Goal: Task Accomplishment & Management: Use online tool/utility

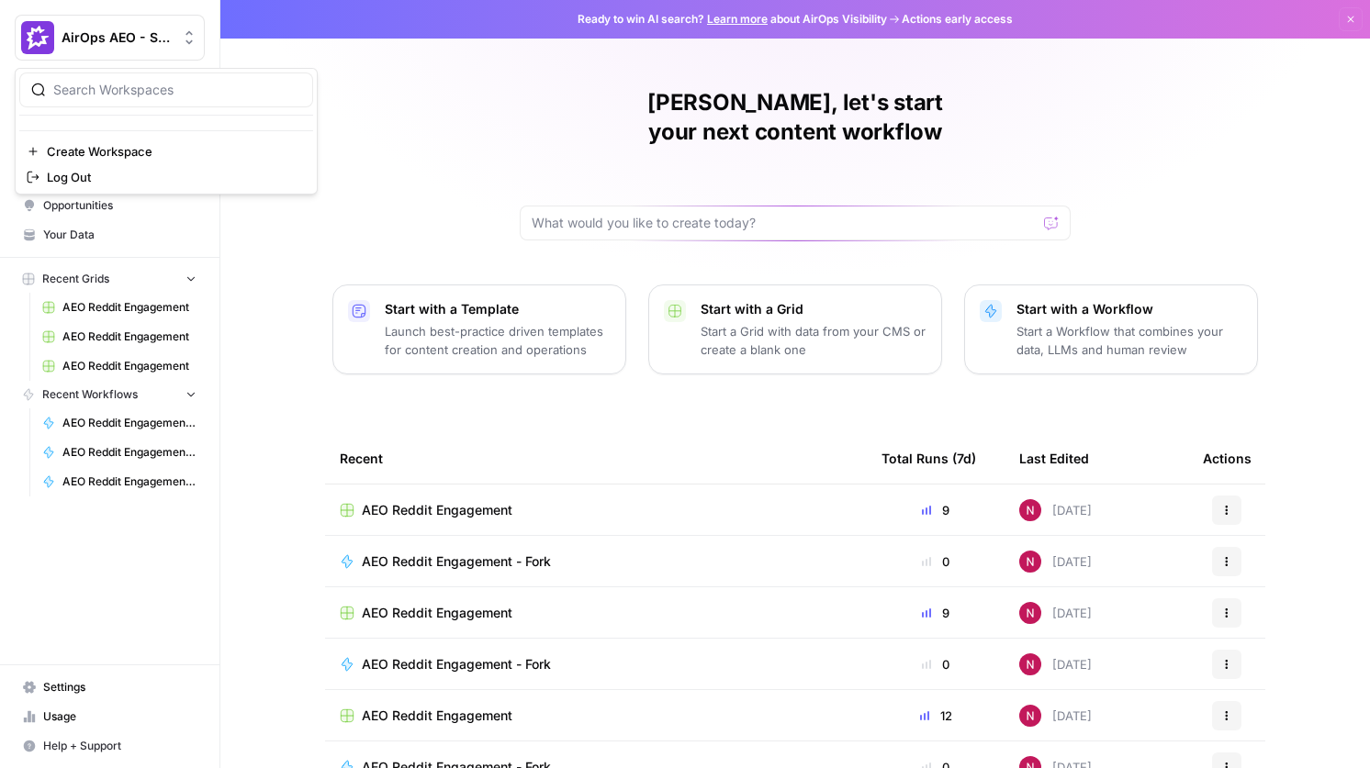
click at [183, 42] on icon "Workspace: AirOps AEO - Single Brand (Gong)" at bounding box center [189, 37] width 18 height 18
type input "monday"
click button "[DATE][DOMAIN_NAME]" at bounding box center [166, 137] width 294 height 29
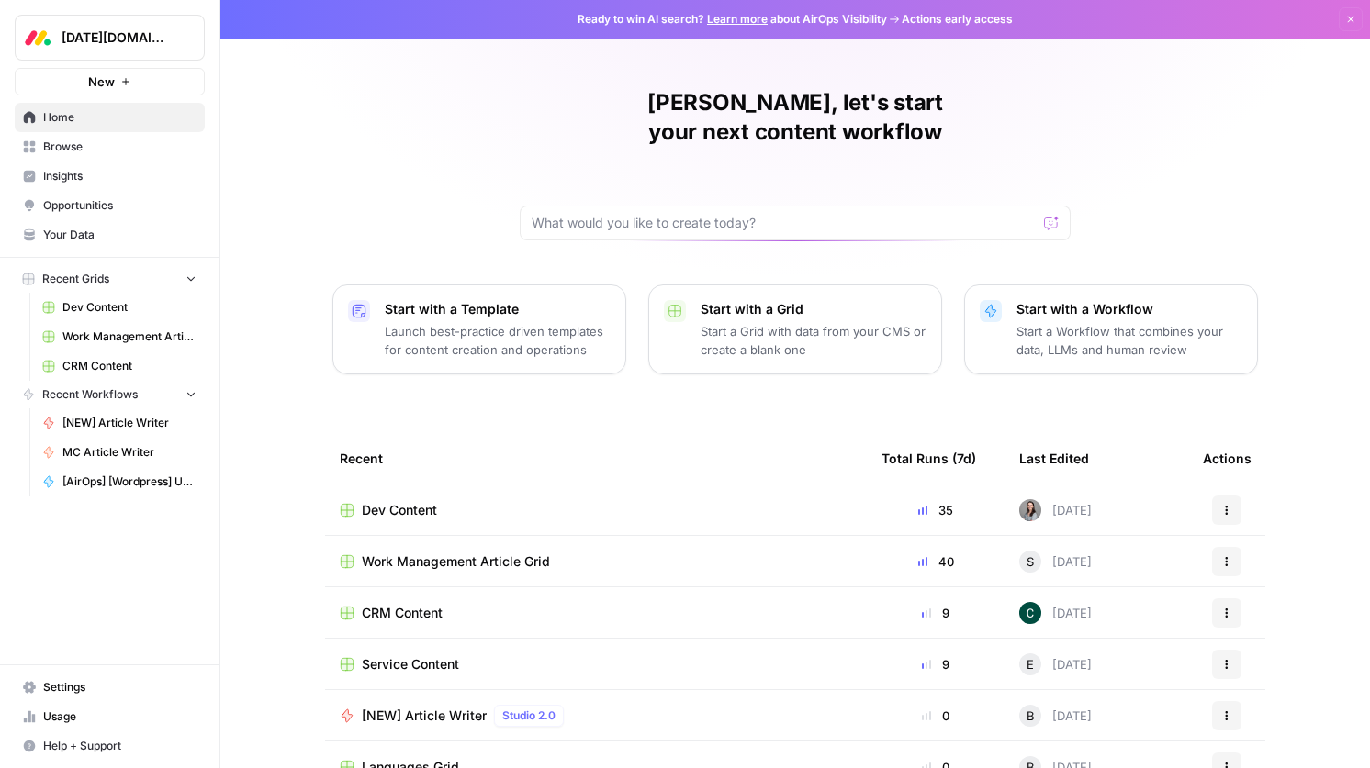
click at [405, 501] on span "Dev Content" at bounding box center [399, 510] width 75 height 18
click at [405, 536] on td "Work Management Article Grid" at bounding box center [596, 561] width 542 height 50
click at [431, 553] on span "Work Management Article Grid" at bounding box center [456, 562] width 188 height 18
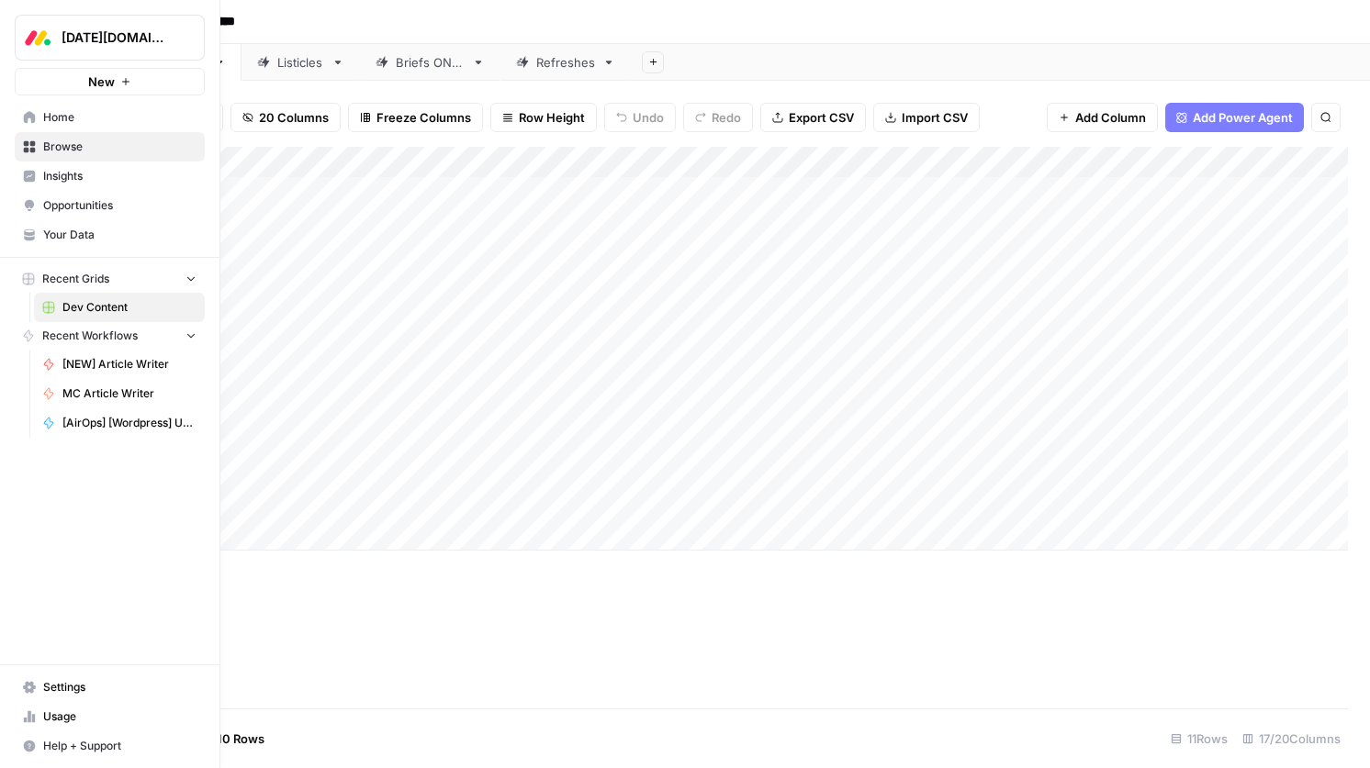
click at [38, 171] on link "Insights" at bounding box center [110, 176] width 190 height 29
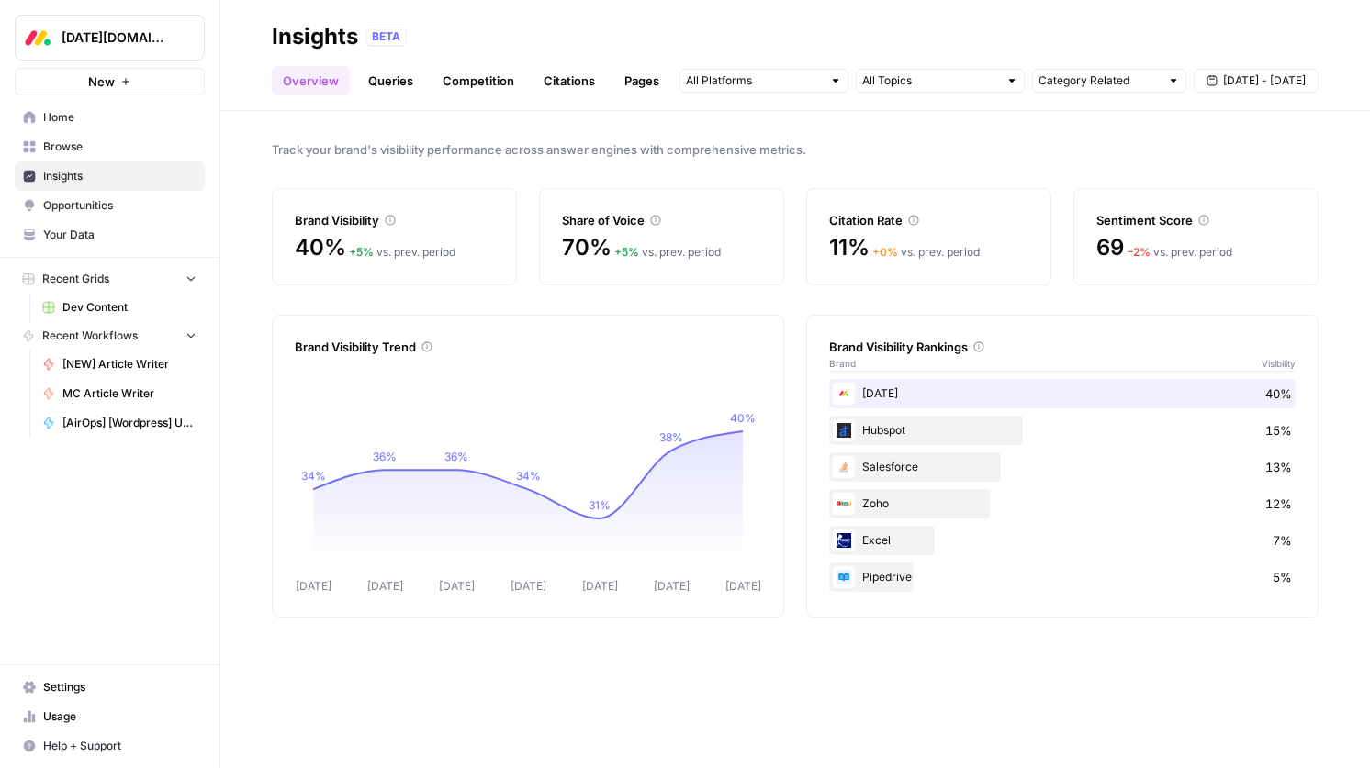
click at [84, 208] on span "Opportunities" at bounding box center [119, 205] width 153 height 17
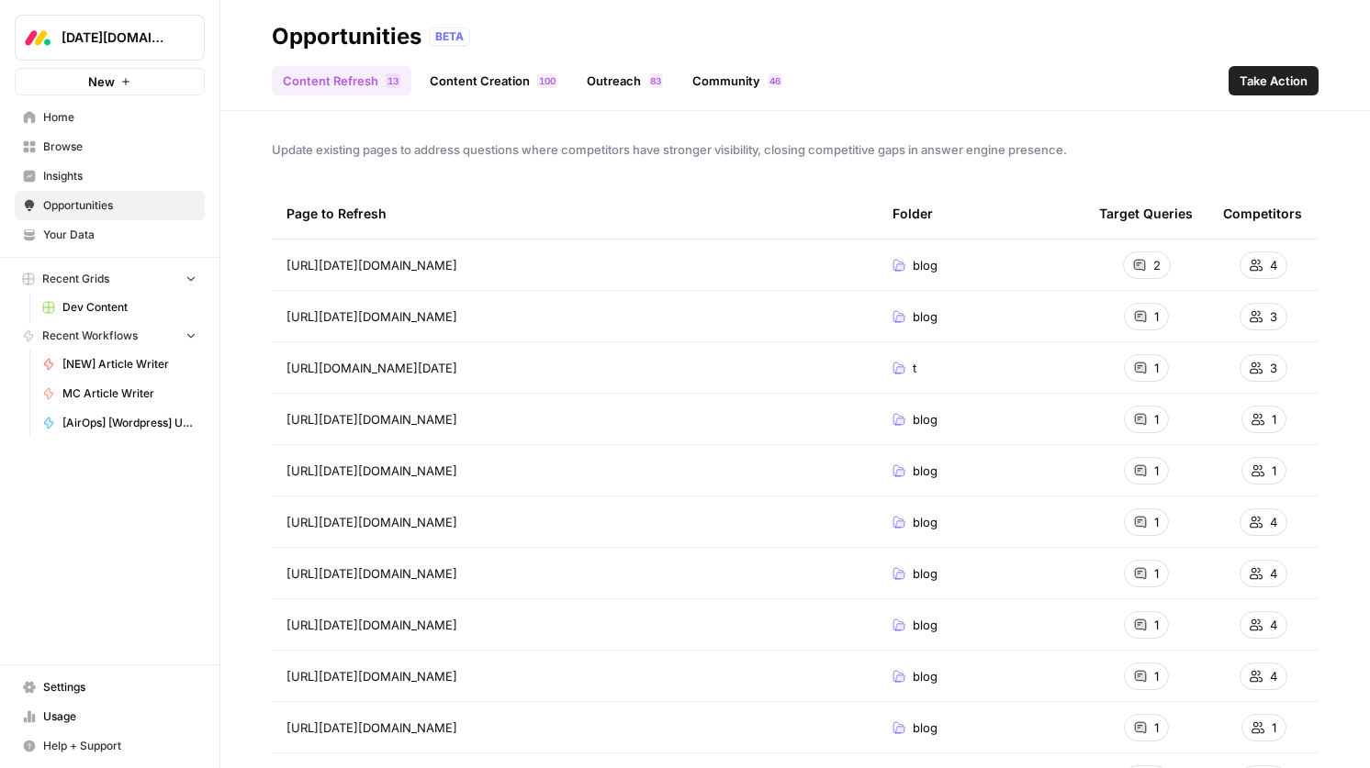
click at [80, 180] on span "Insights" at bounding box center [119, 176] width 153 height 17
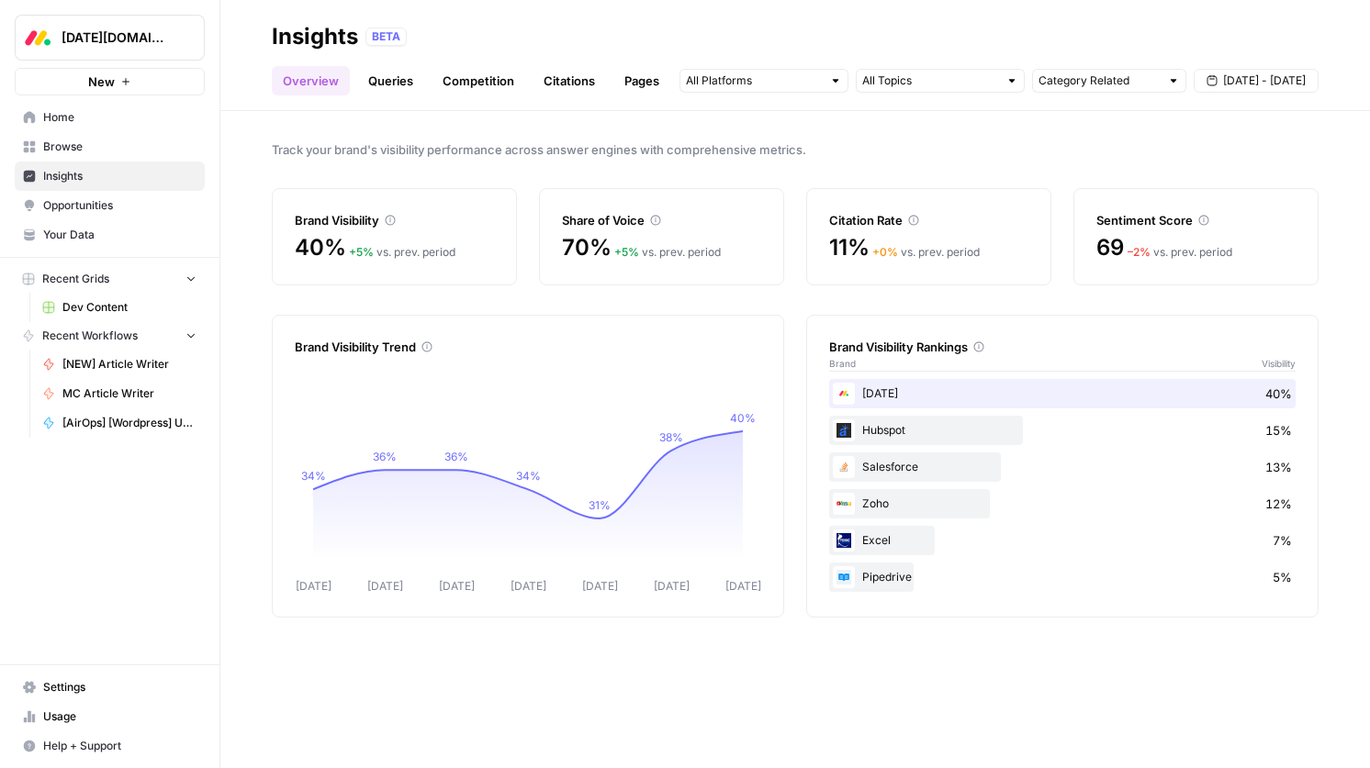
click at [395, 94] on link "Queries" at bounding box center [390, 80] width 67 height 29
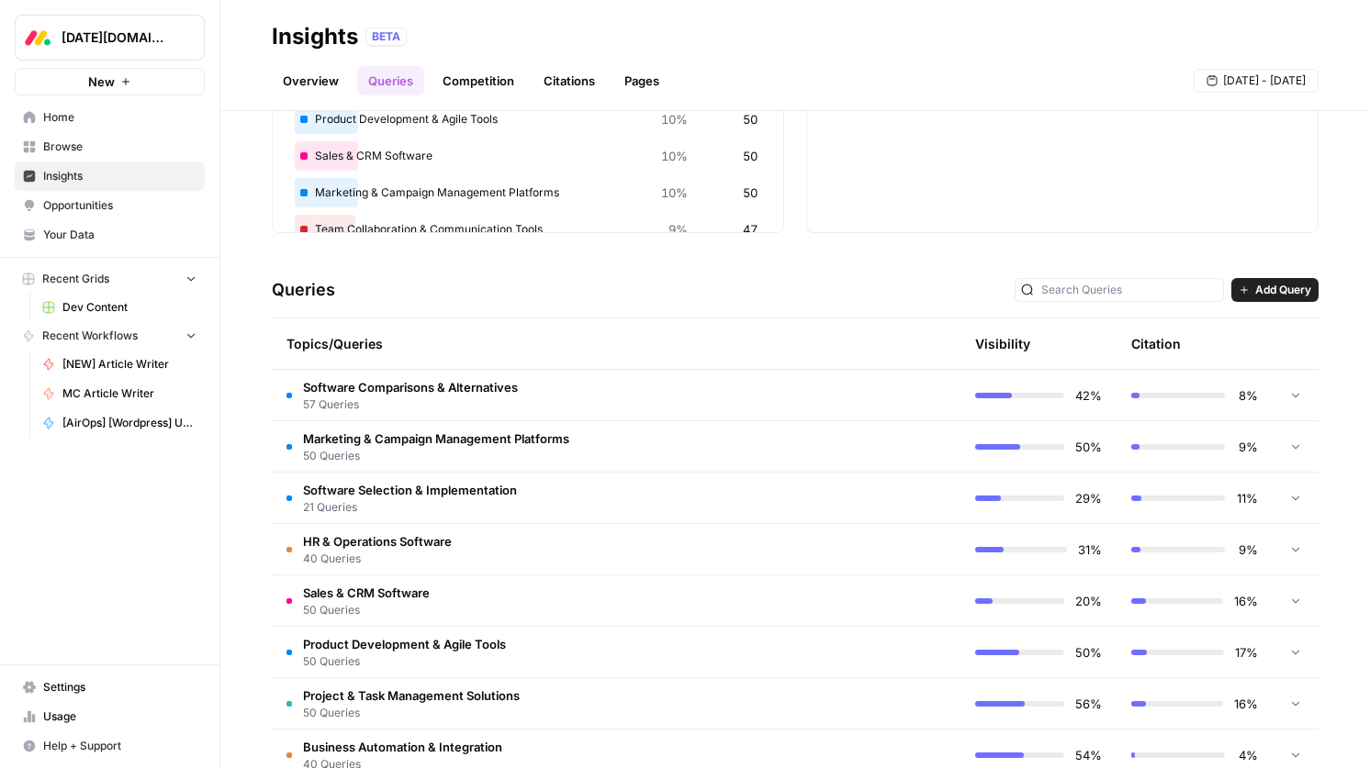
scroll to position [255, 0]
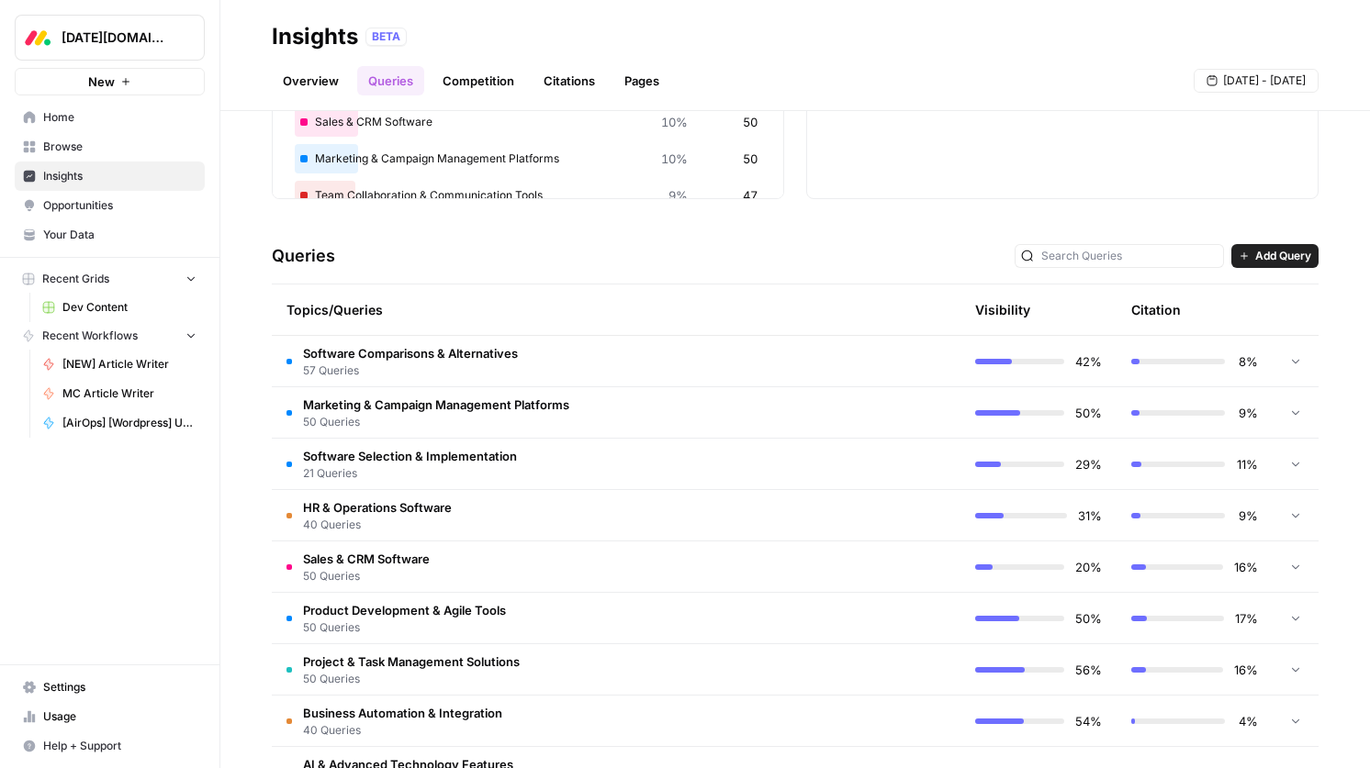
click at [529, 362] on td "Software Comparisons & Alternatives 57 Queries" at bounding box center [538, 361] width 532 height 50
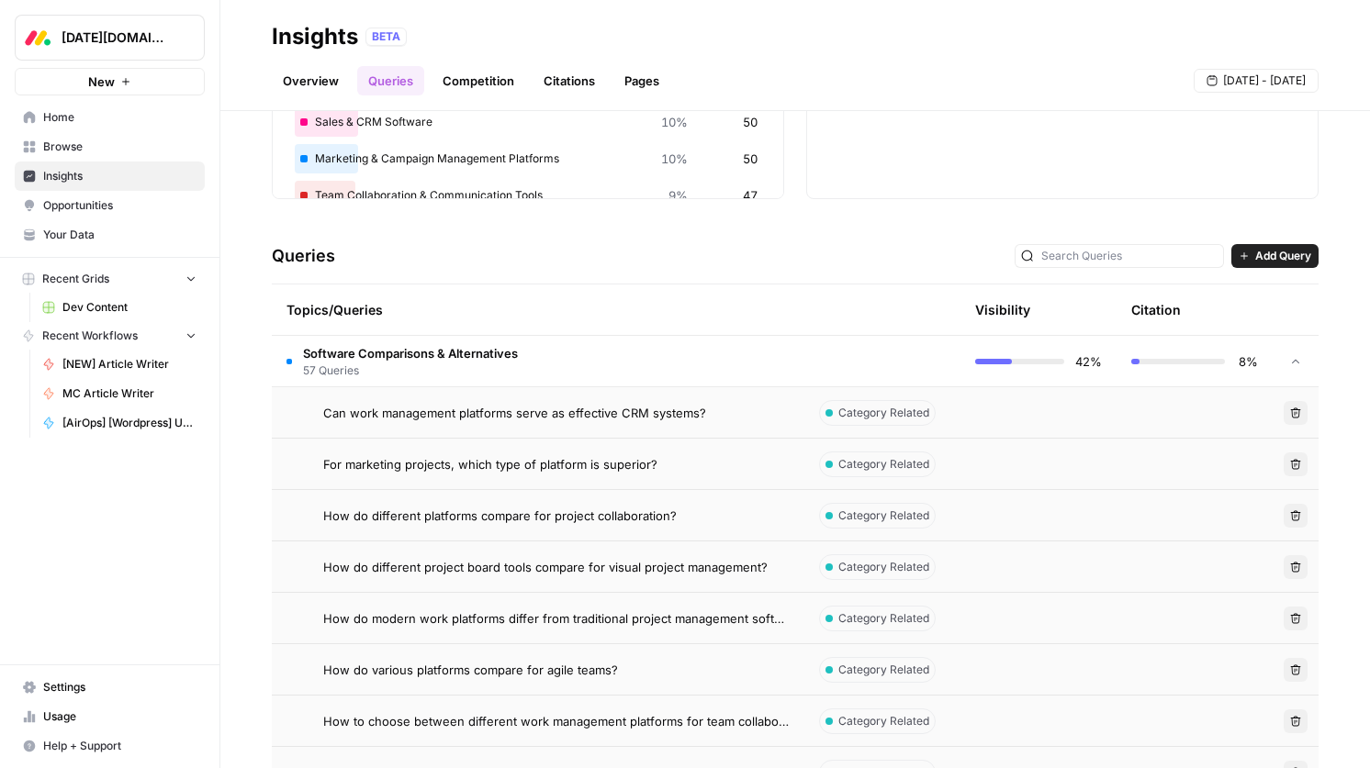
click at [544, 358] on td "Software Comparisons & Alternatives 57 Queries" at bounding box center [538, 361] width 532 height 50
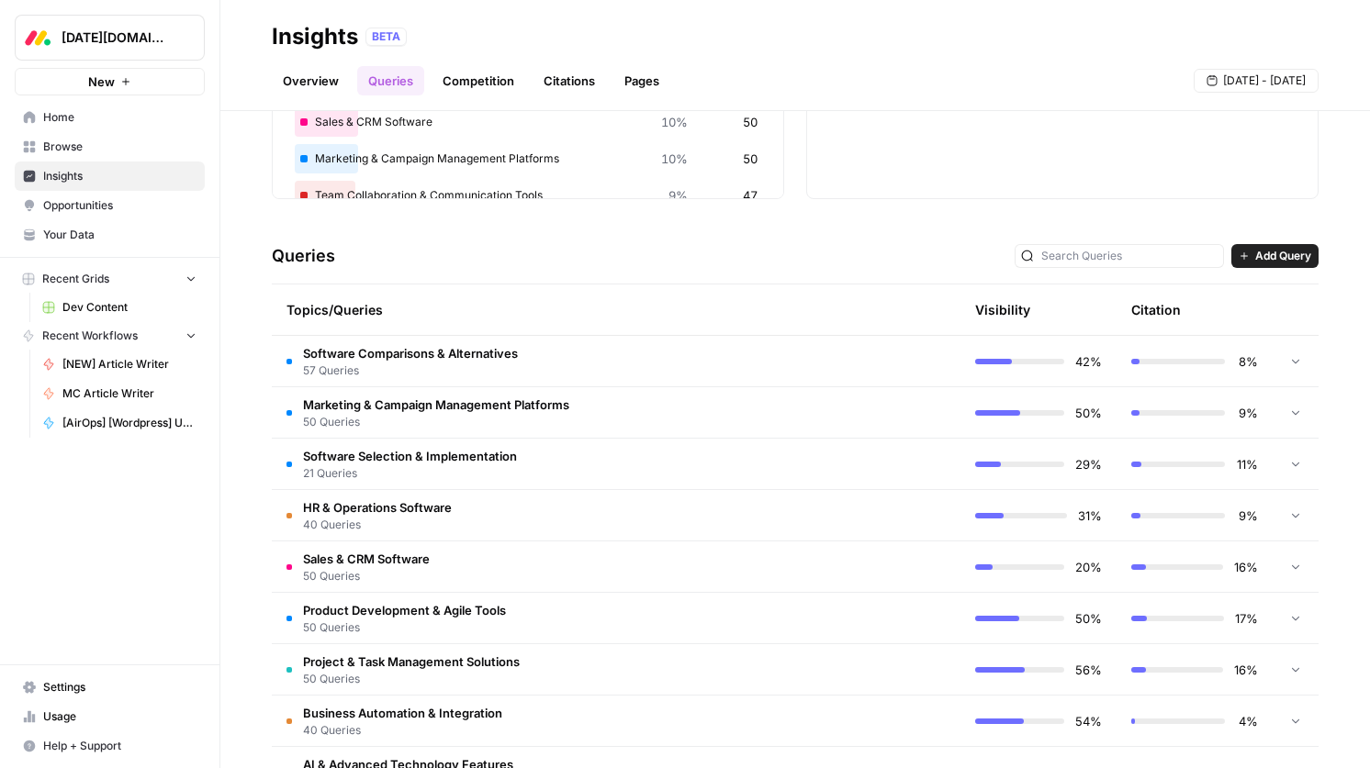
scroll to position [0, 0]
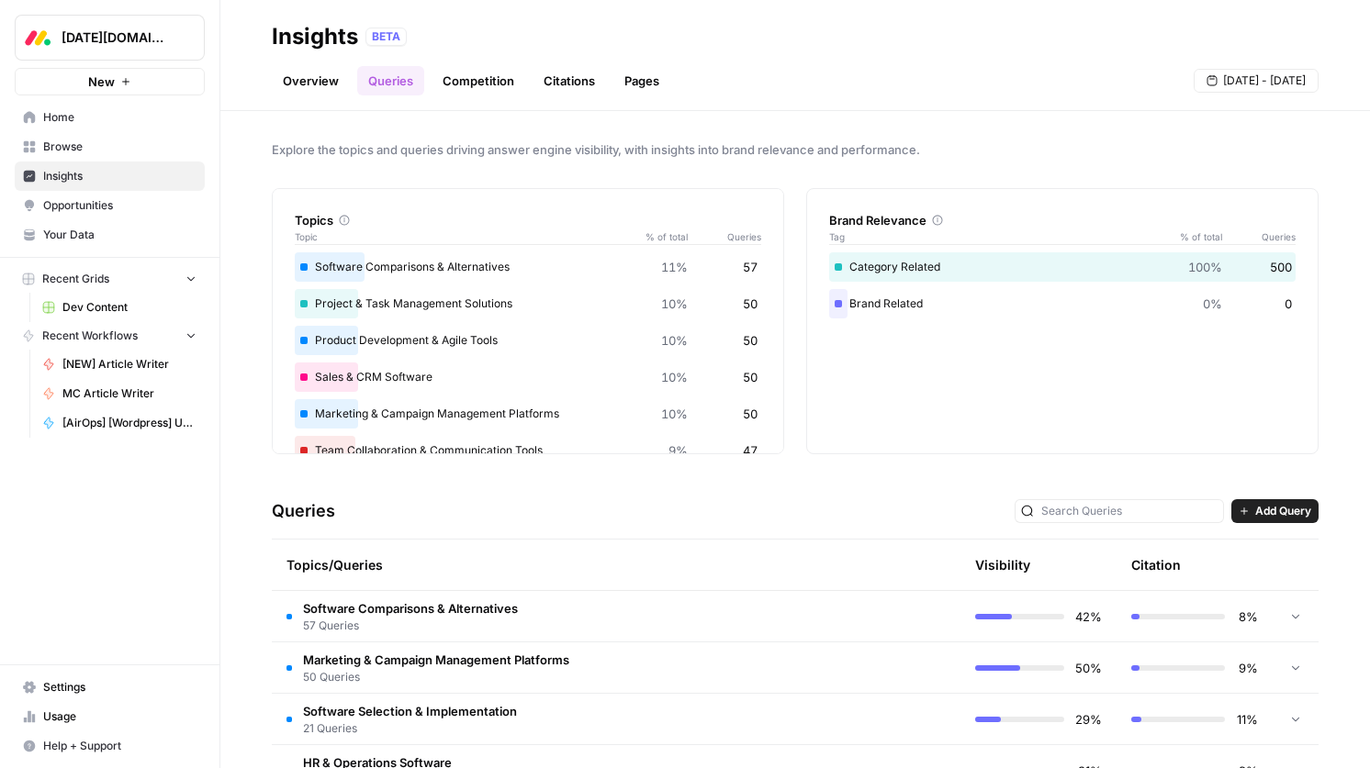
click at [469, 81] on link "Competition" at bounding box center [478, 80] width 94 height 29
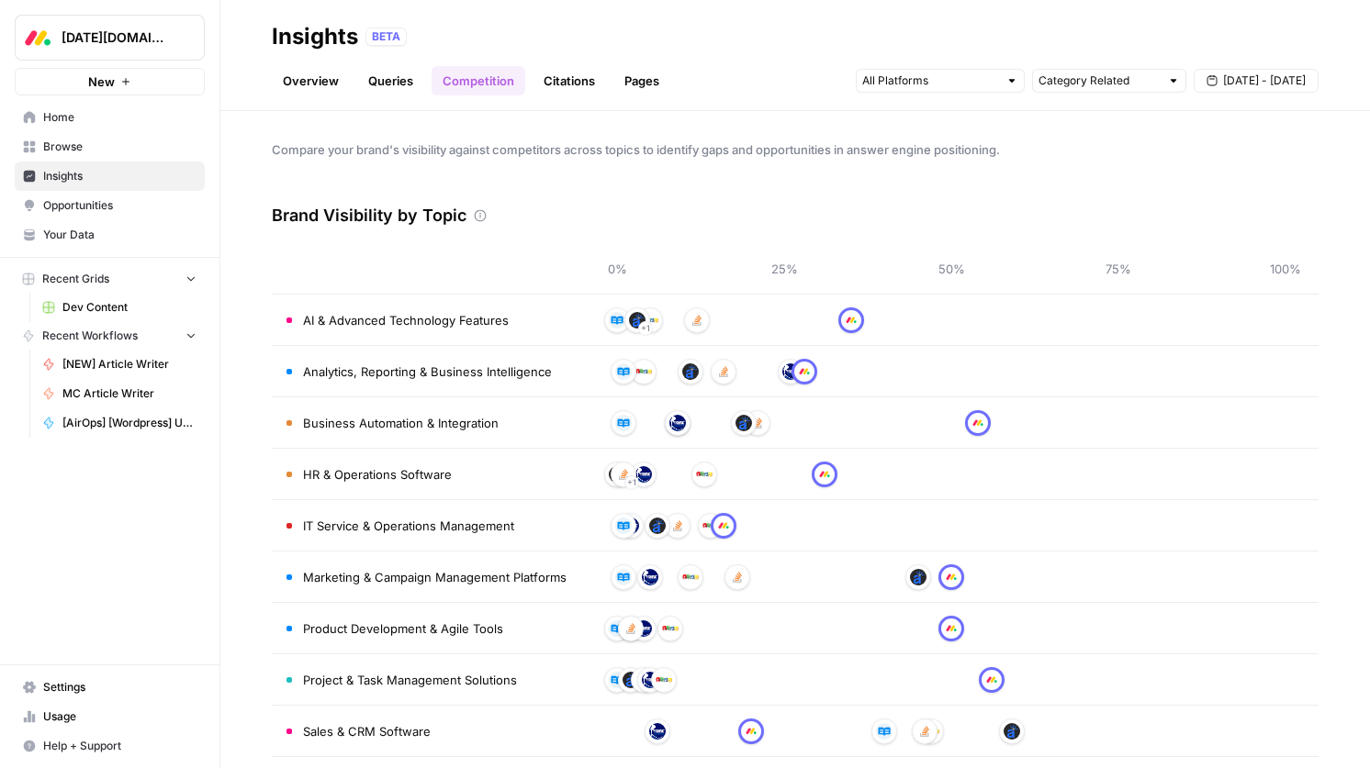
click at [560, 77] on link "Citations" at bounding box center [568, 80] width 73 height 29
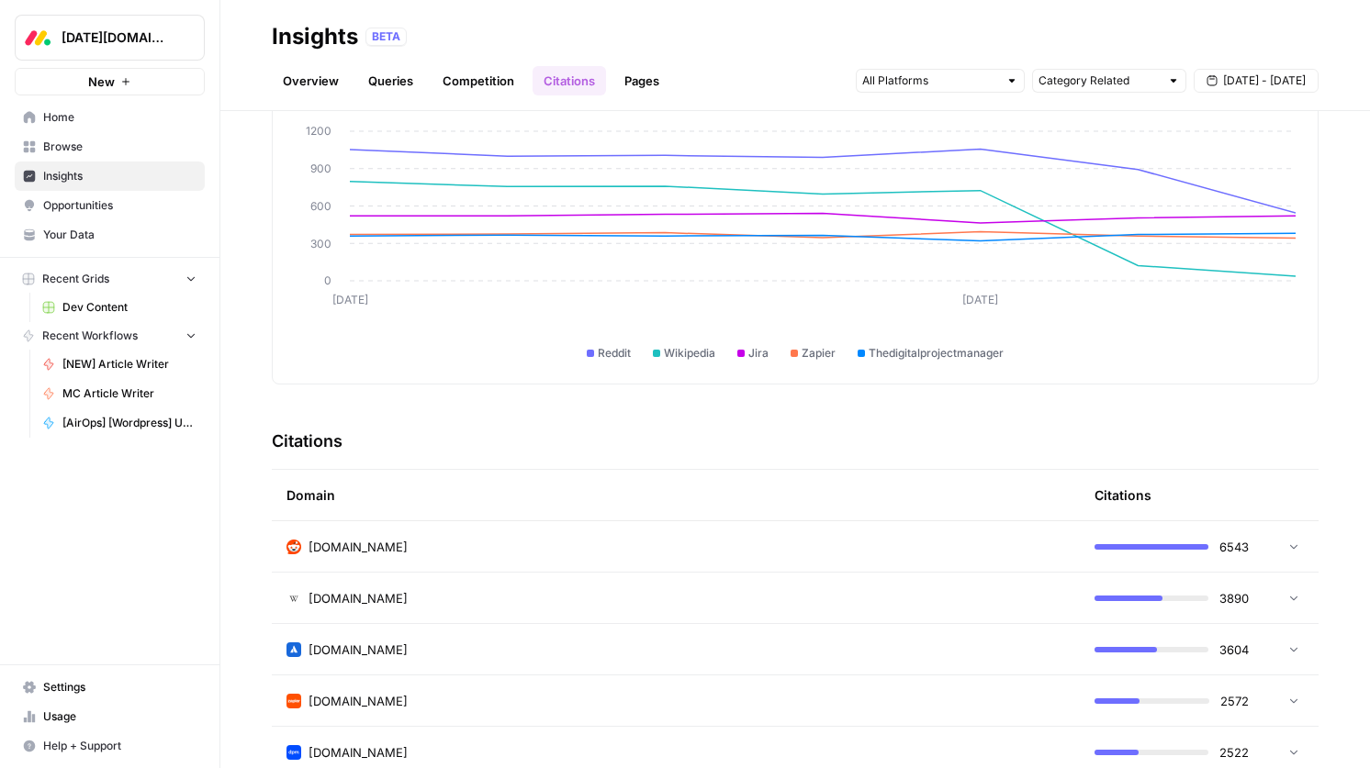
scroll to position [124, 0]
click at [647, 74] on link "Pages" at bounding box center [641, 80] width 57 height 29
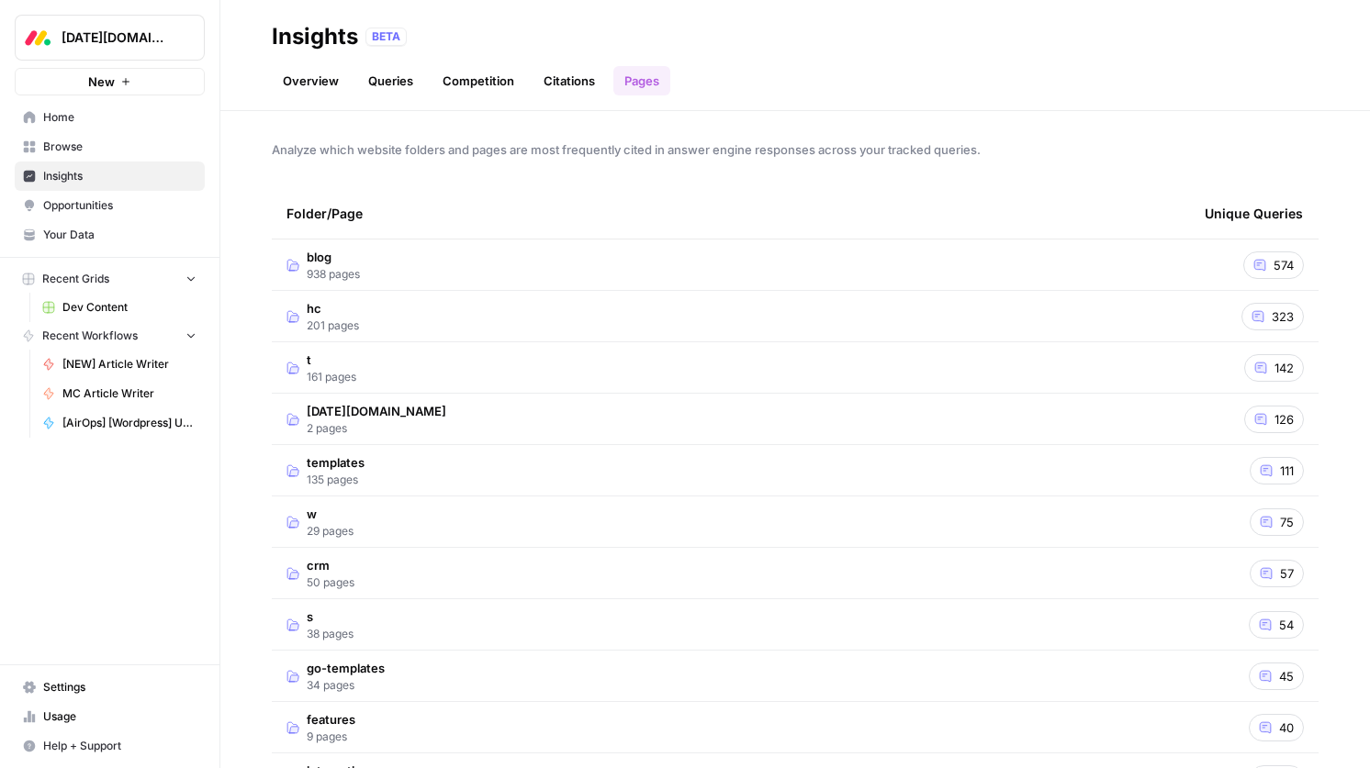
click at [522, 262] on td "blog 938 pages" at bounding box center [731, 265] width 918 height 50
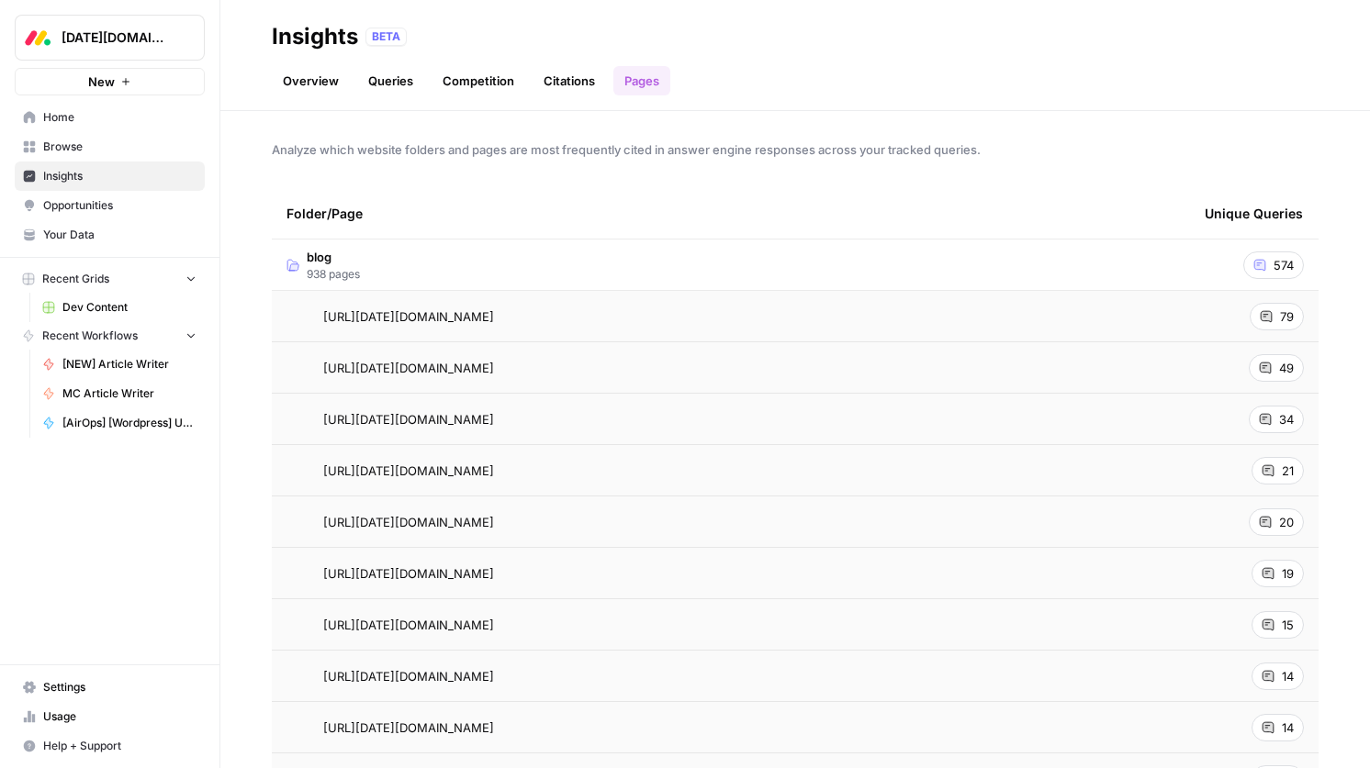
click at [1232, 313] on td "79" at bounding box center [1254, 316] width 129 height 50
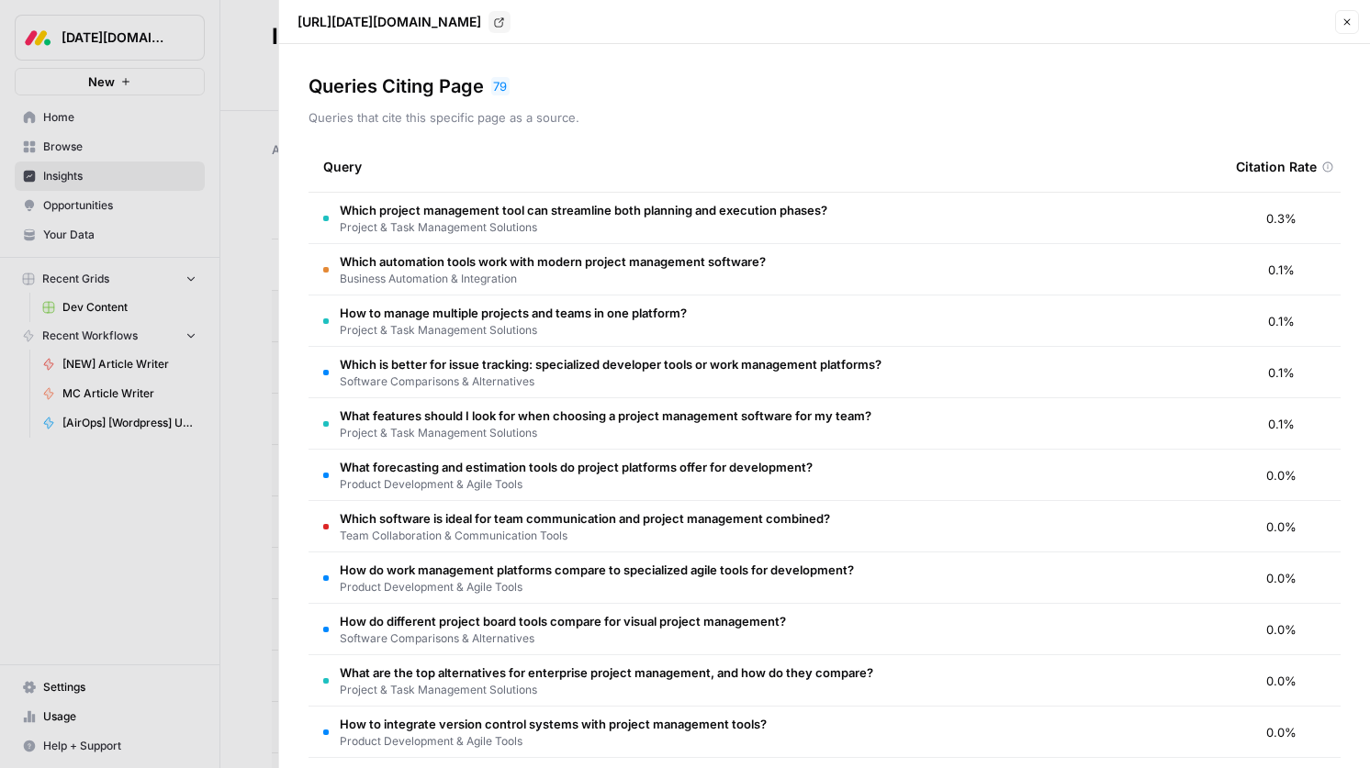
click at [1345, 17] on icon "button" at bounding box center [1346, 22] width 11 height 11
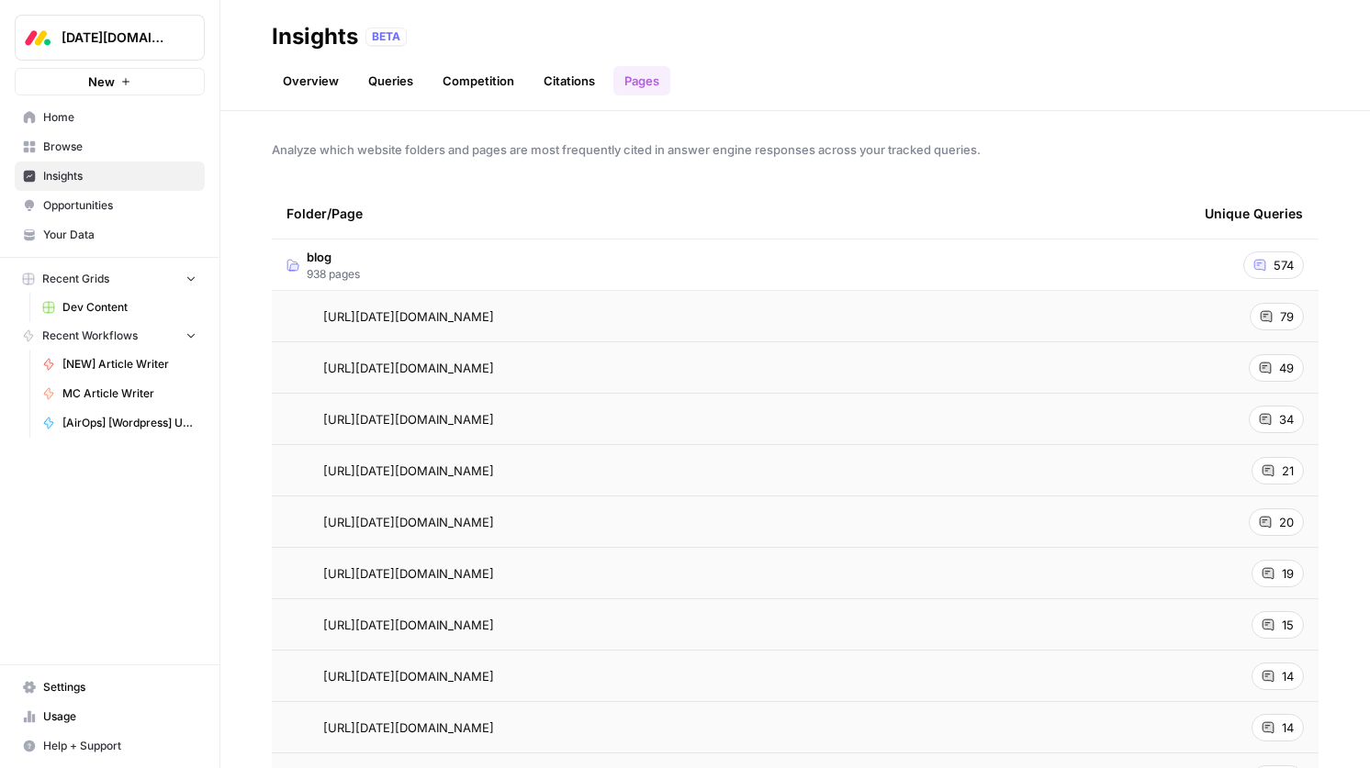
click at [124, 201] on span "Opportunities" at bounding box center [119, 205] width 153 height 17
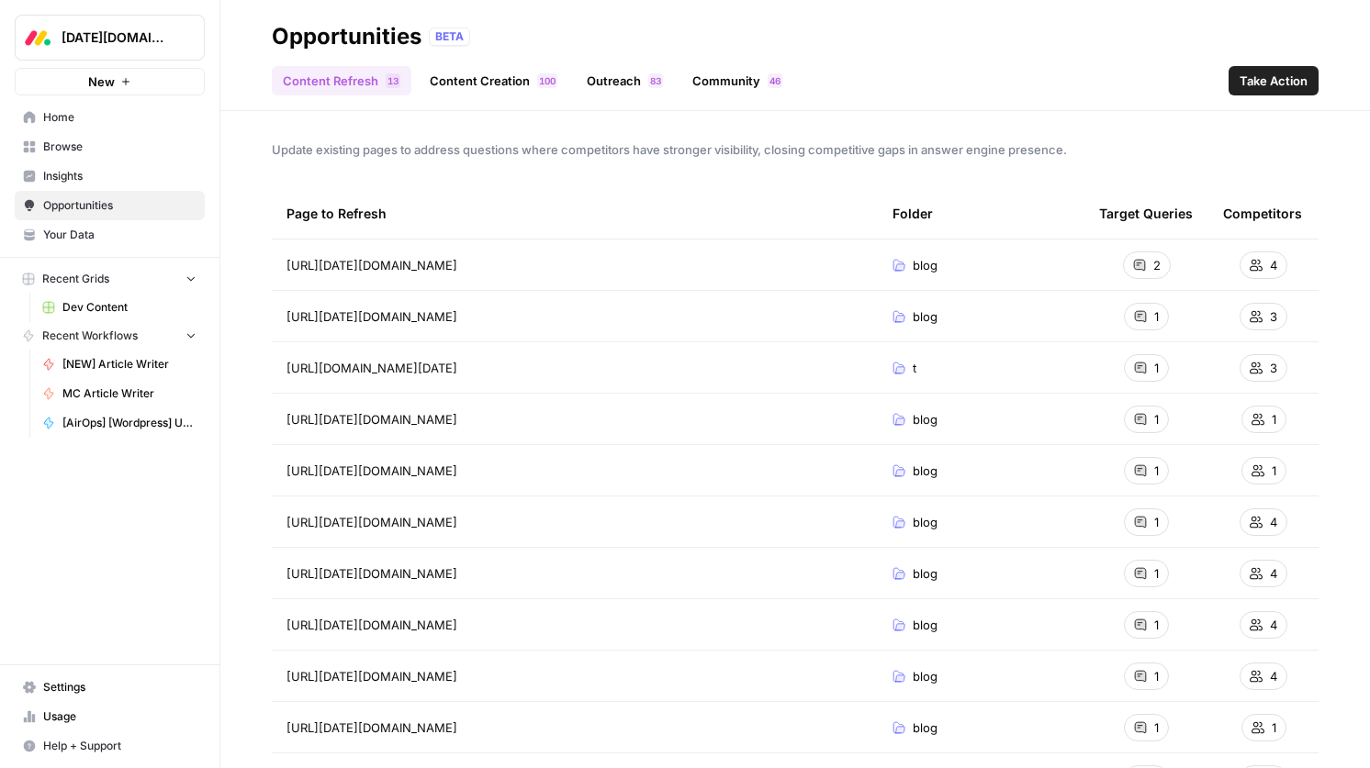
click at [765, 259] on div "https://monday.com/blog/crm-and-sales/sales-pipeline-stages/ Go to page" at bounding box center [574, 265] width 577 height 22
click at [493, 85] on link "Content Creation 0 0 1" at bounding box center [494, 80] width 150 height 29
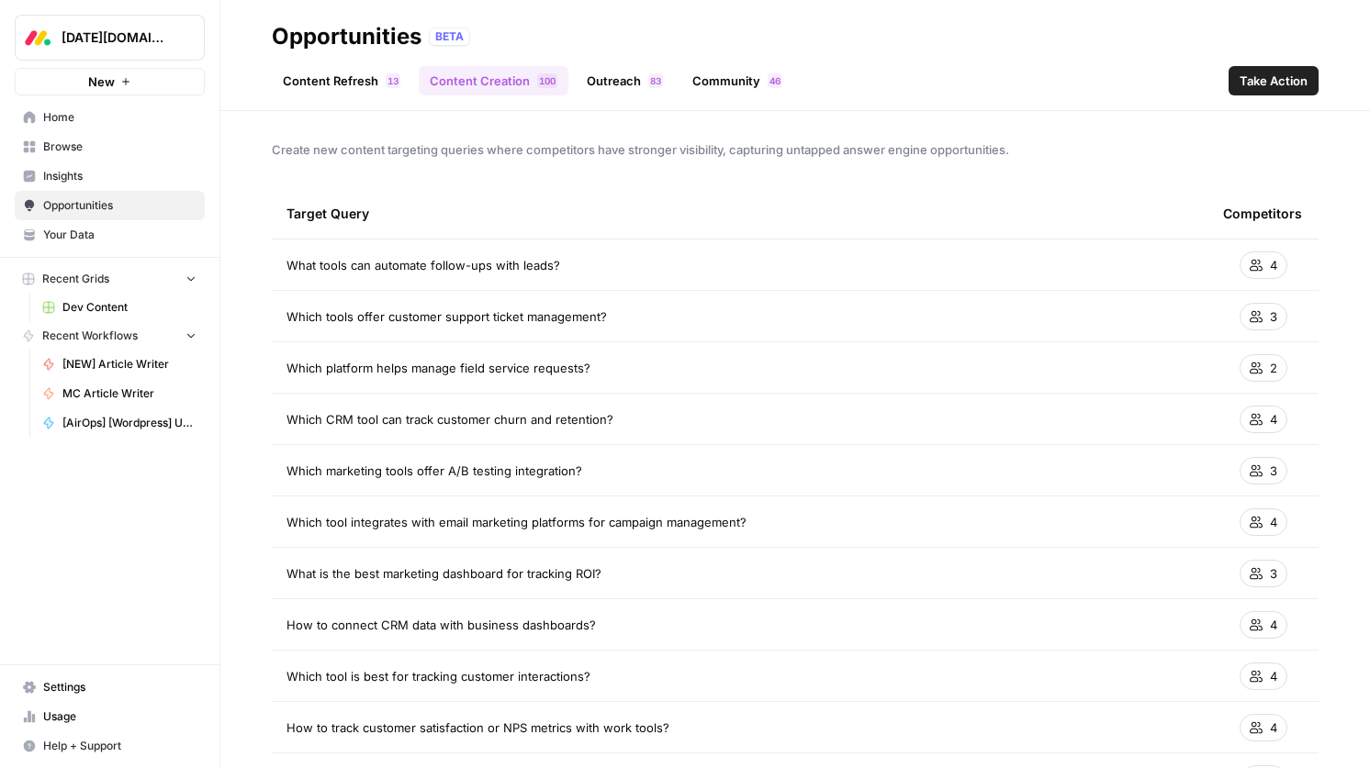
click at [629, 82] on link "Outreach 3 8" at bounding box center [625, 80] width 98 height 29
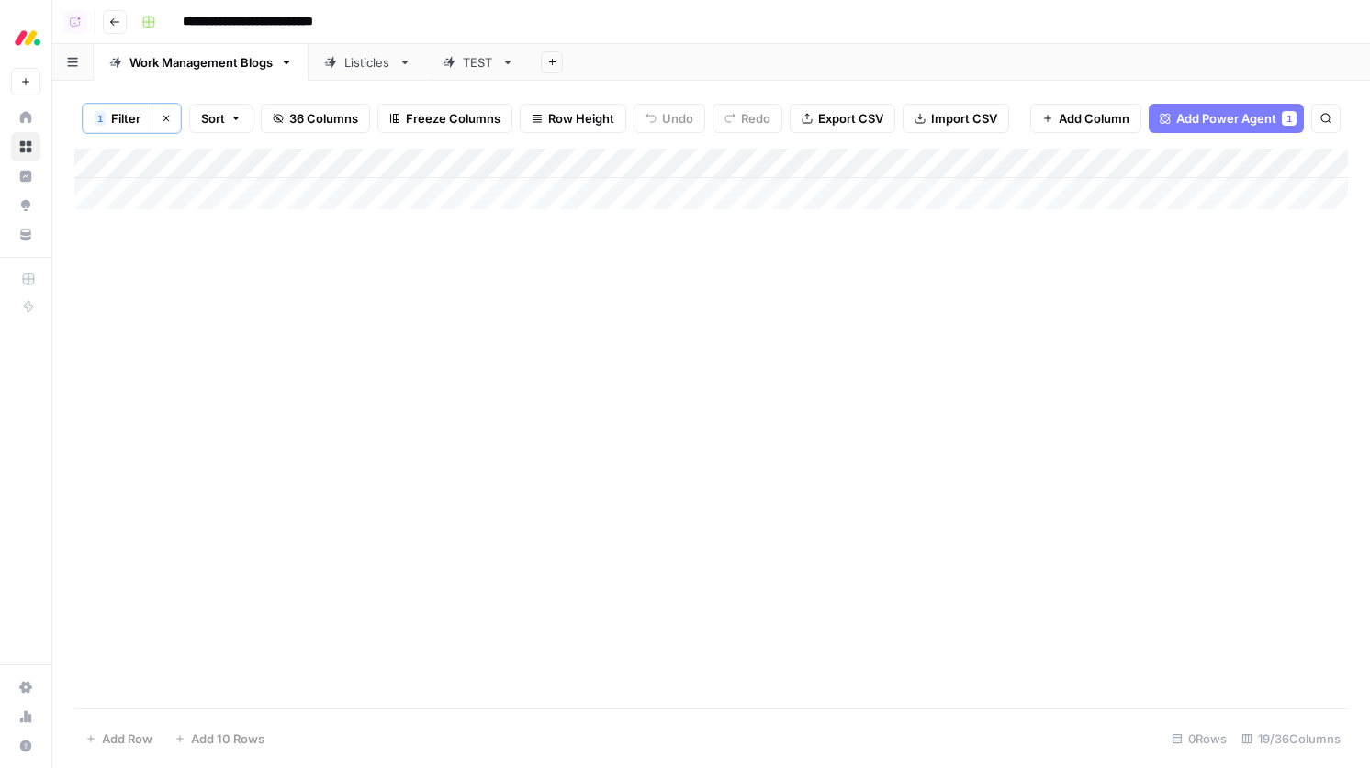
click at [163, 119] on icon "button" at bounding box center [166, 119] width 6 height 6
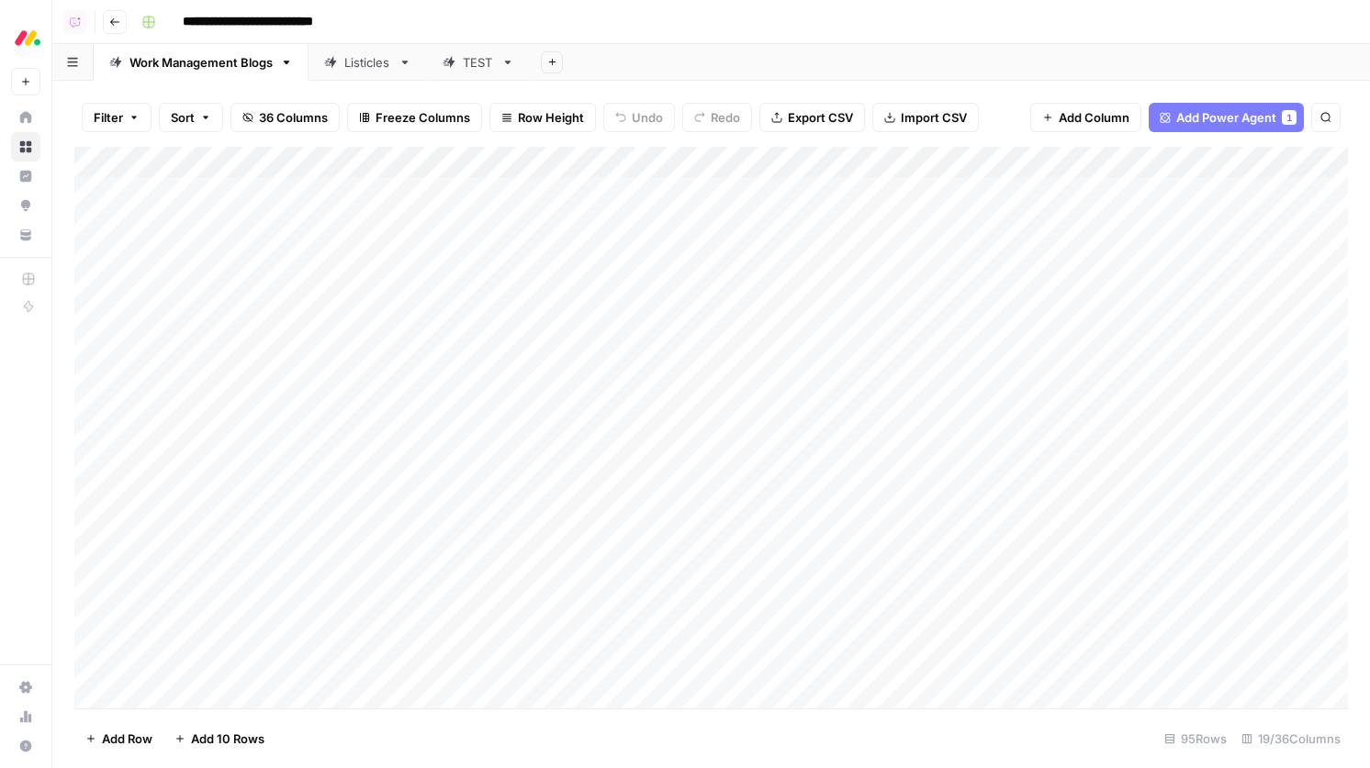
click at [1022, 162] on div "Add Column" at bounding box center [710, 428] width 1273 height 562
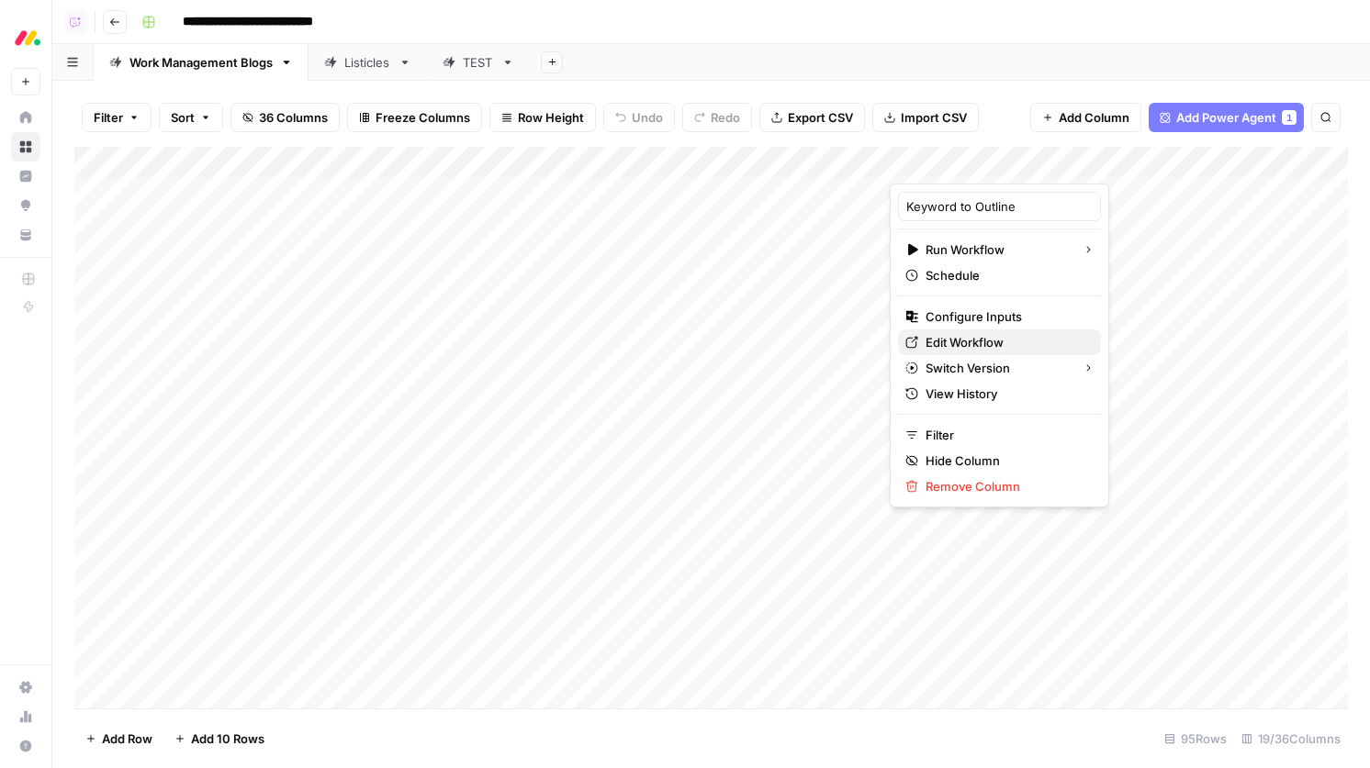
click at [977, 333] on span "Edit Workflow" at bounding box center [1005, 342] width 161 height 18
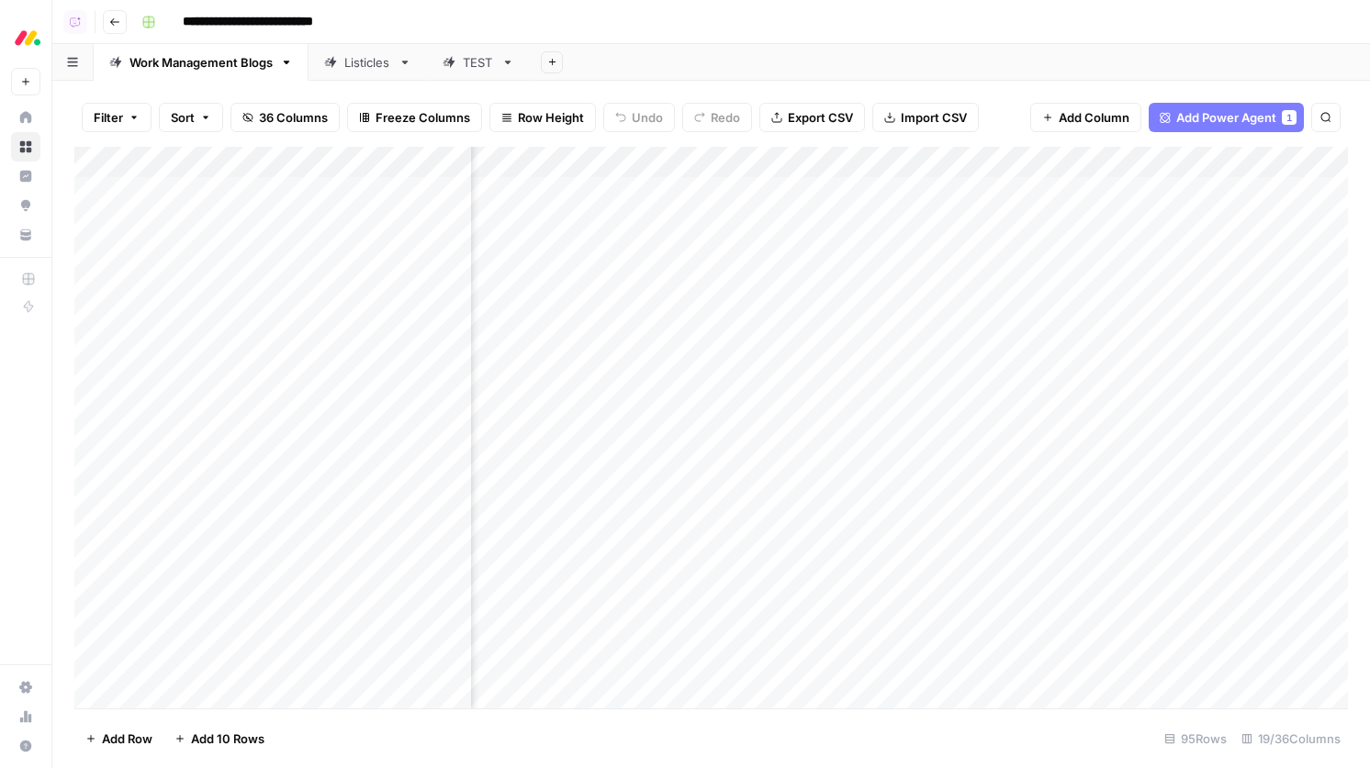
scroll to position [0, 686]
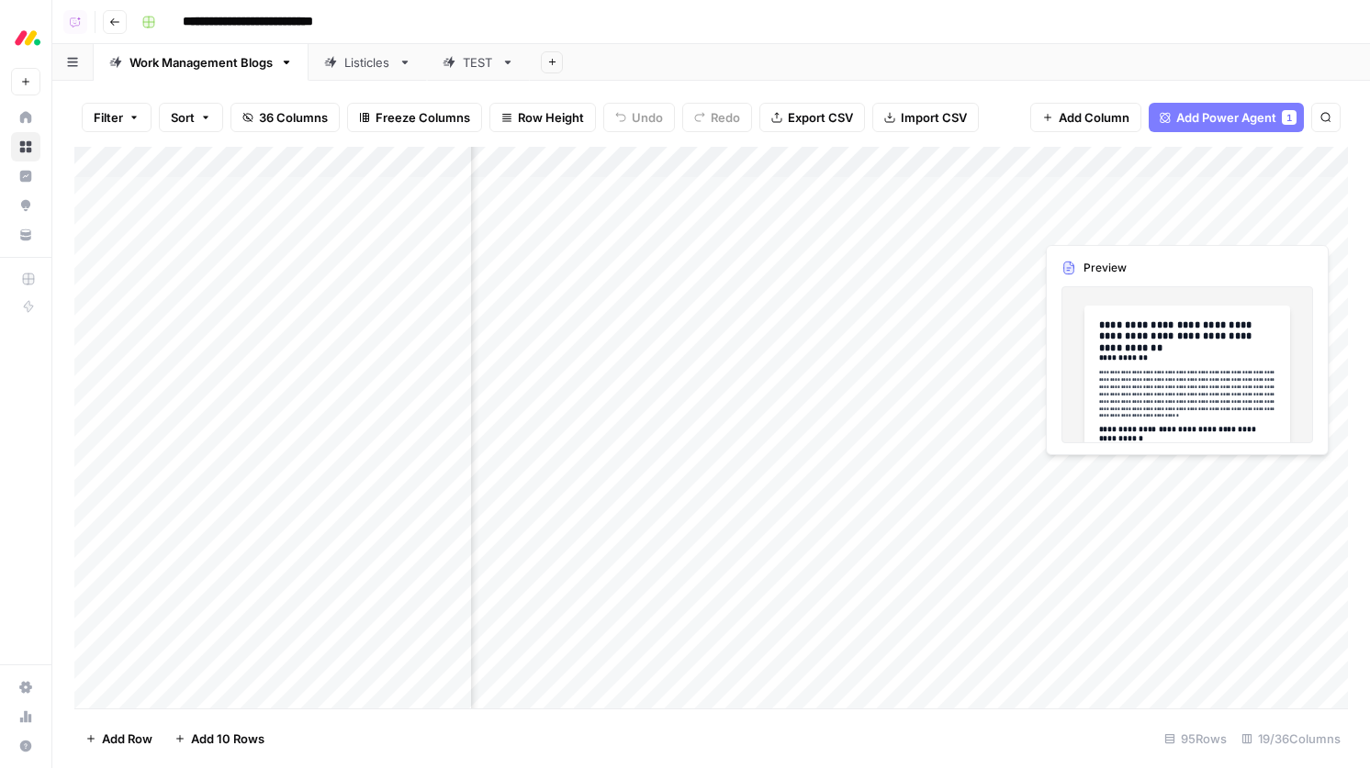
click at [1142, 219] on div "Add Column" at bounding box center [710, 428] width 1273 height 562
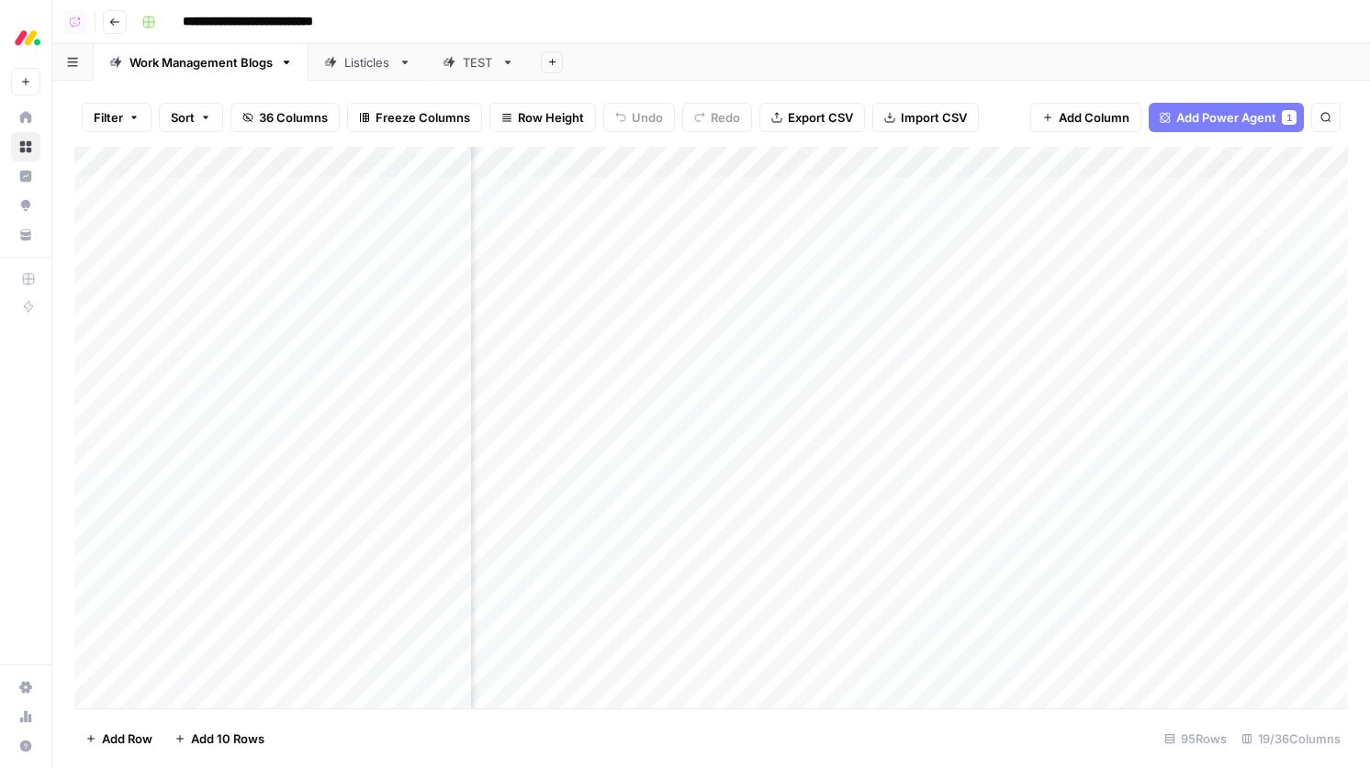
click at [1178, 228] on div "Add Column" at bounding box center [710, 428] width 1273 height 562
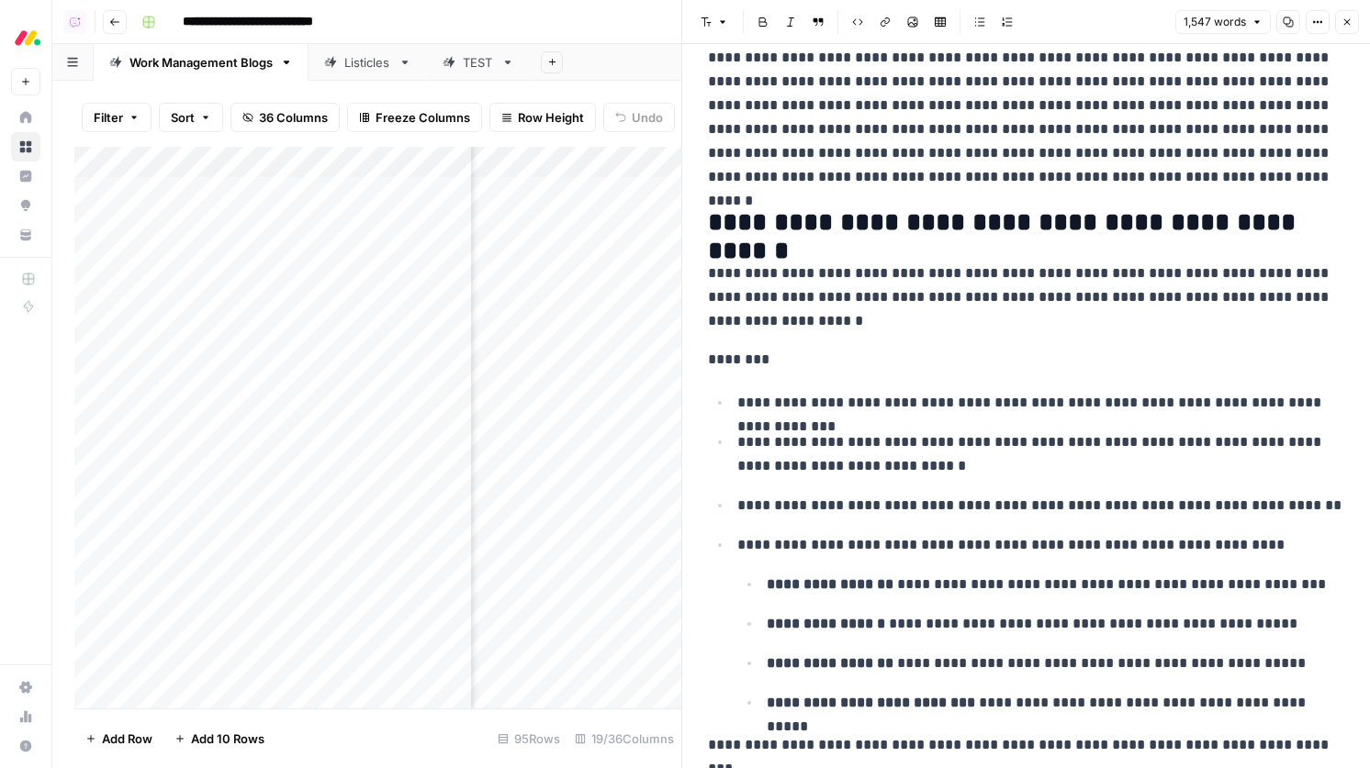
scroll to position [201, 0]
click at [1346, 21] on icon "button" at bounding box center [1346, 22] width 11 height 11
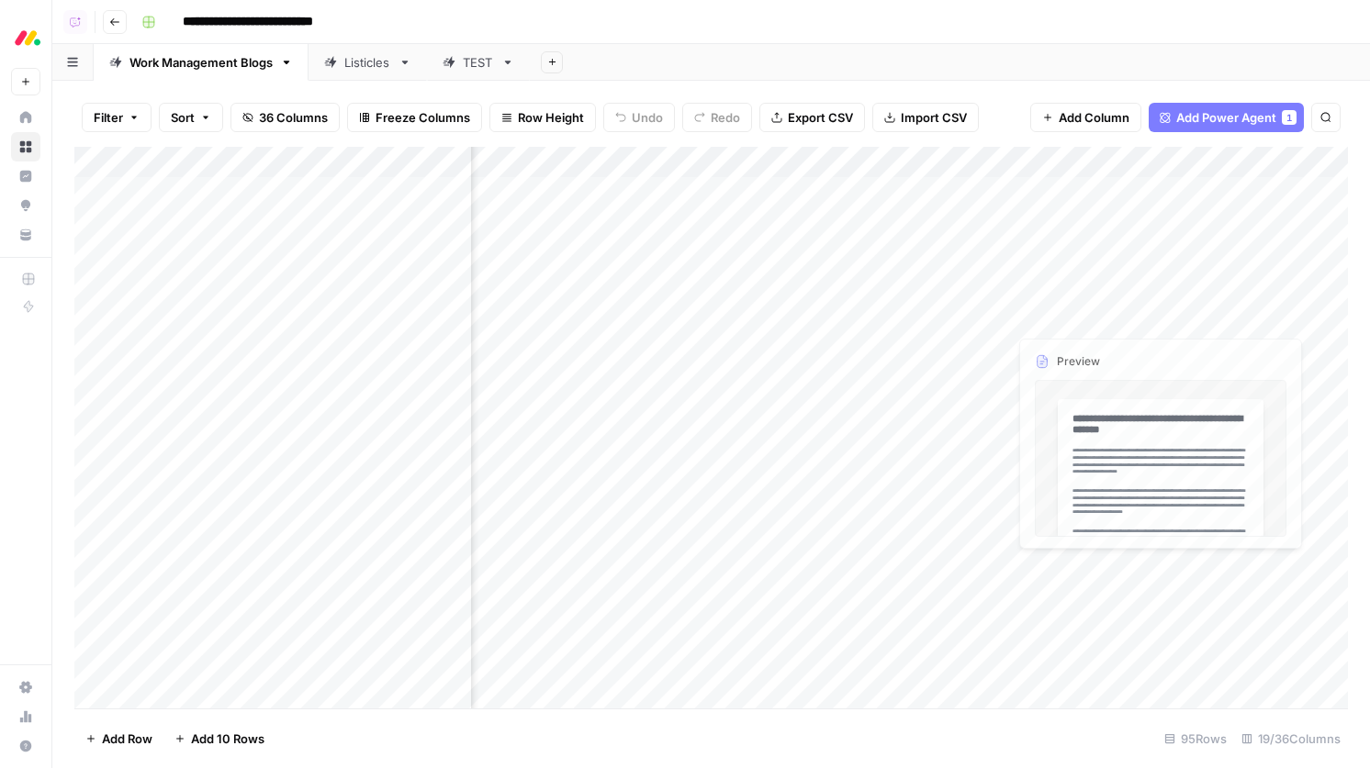
scroll to position [0, 1725]
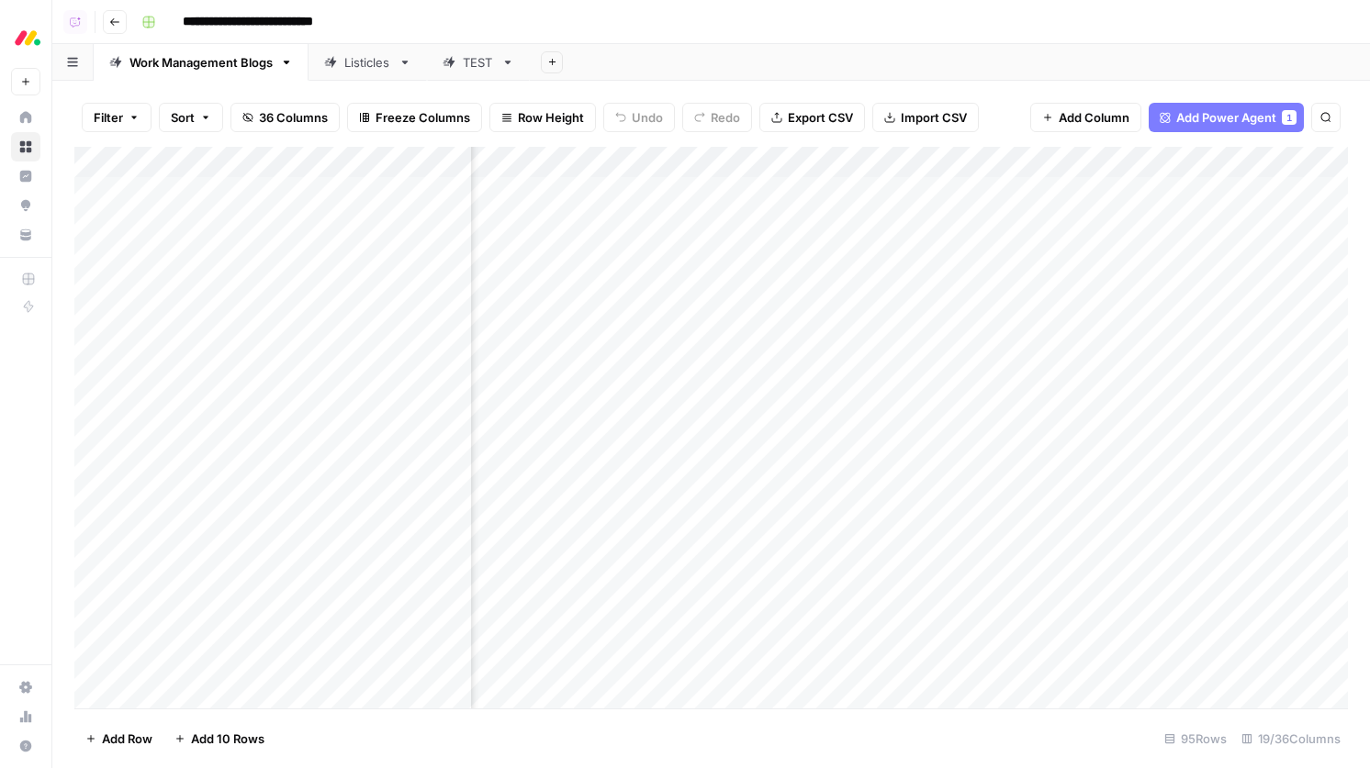
click at [1189, 121] on span "Add Power Agent" at bounding box center [1226, 117] width 100 height 18
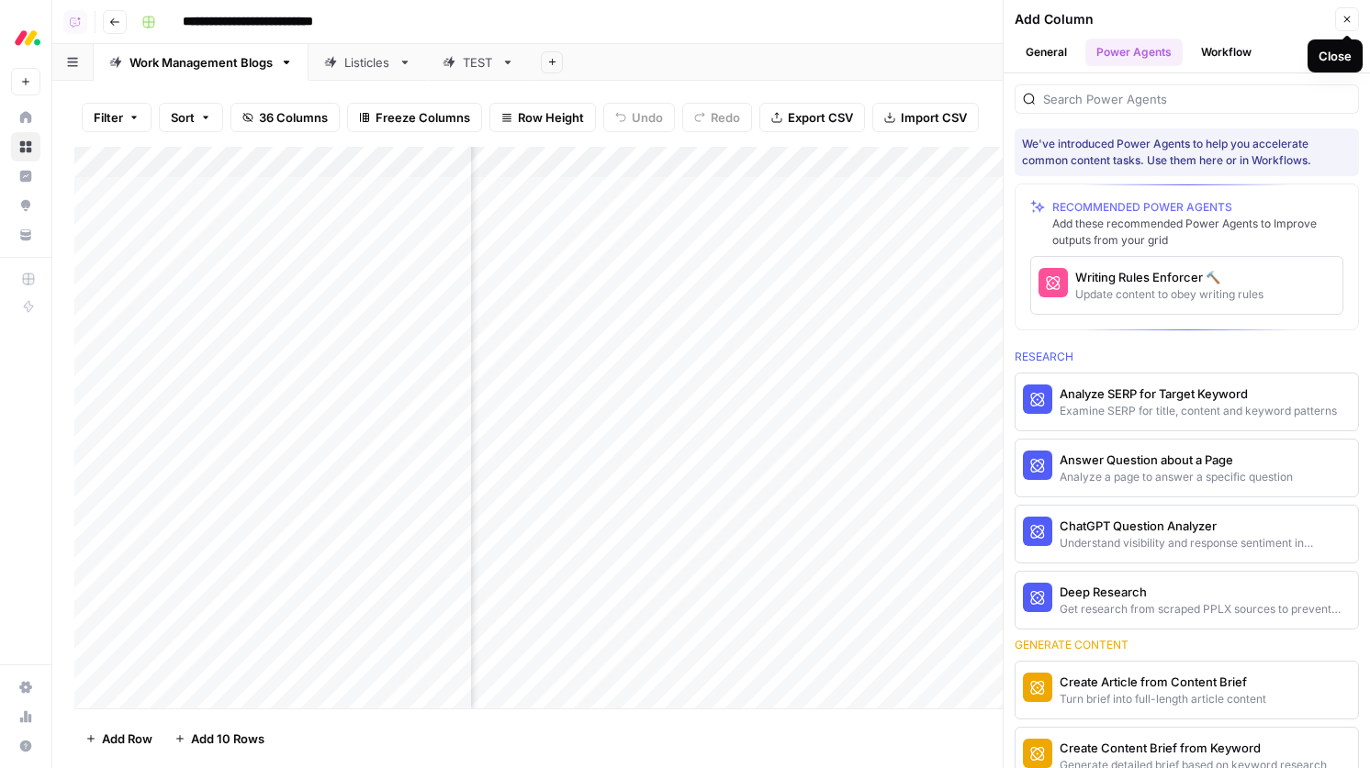
click at [1341, 19] on icon "button" at bounding box center [1346, 19] width 11 height 11
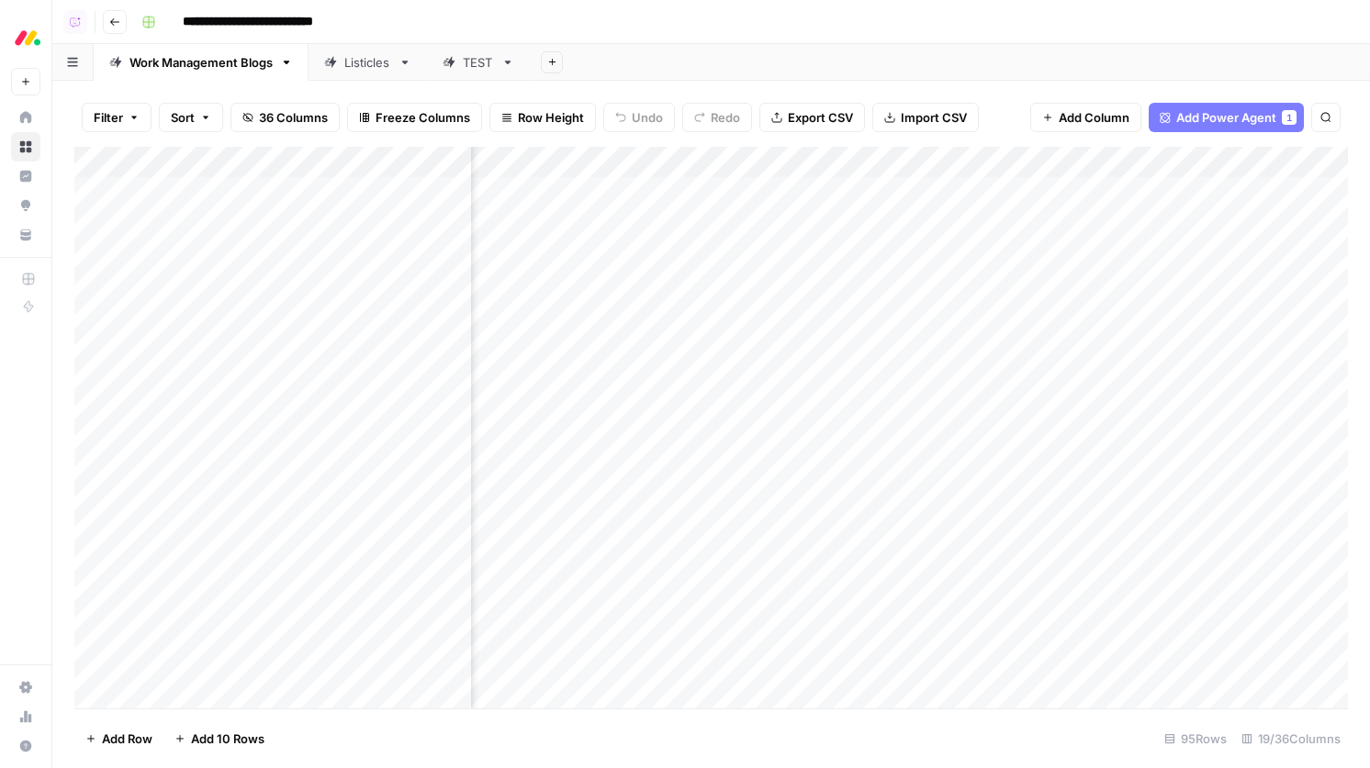
scroll to position [0, 2187]
click at [1214, 119] on span "Add Power Agent" at bounding box center [1226, 117] width 100 height 18
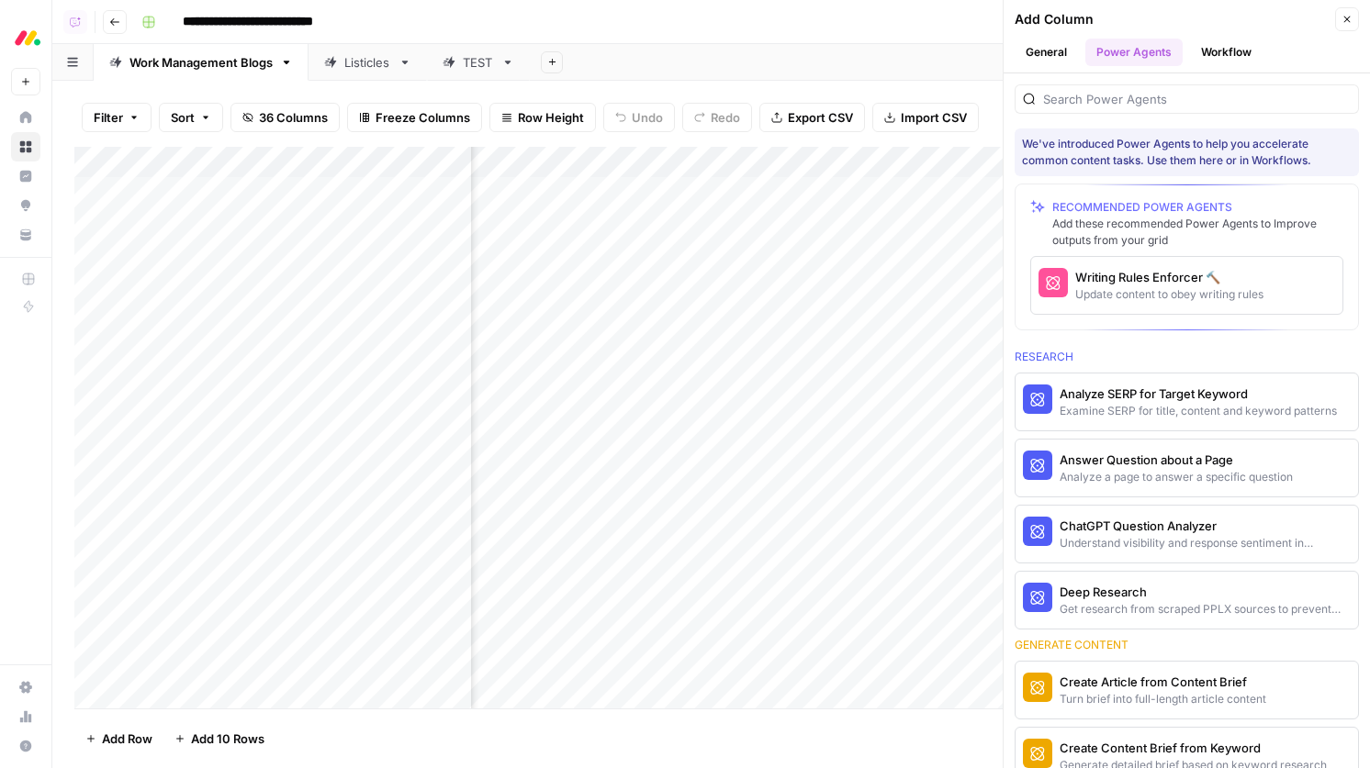
click at [921, 21] on div "**********" at bounding box center [742, 21] width 1217 height 29
click at [1345, 18] on icon "button" at bounding box center [1346, 19] width 11 height 11
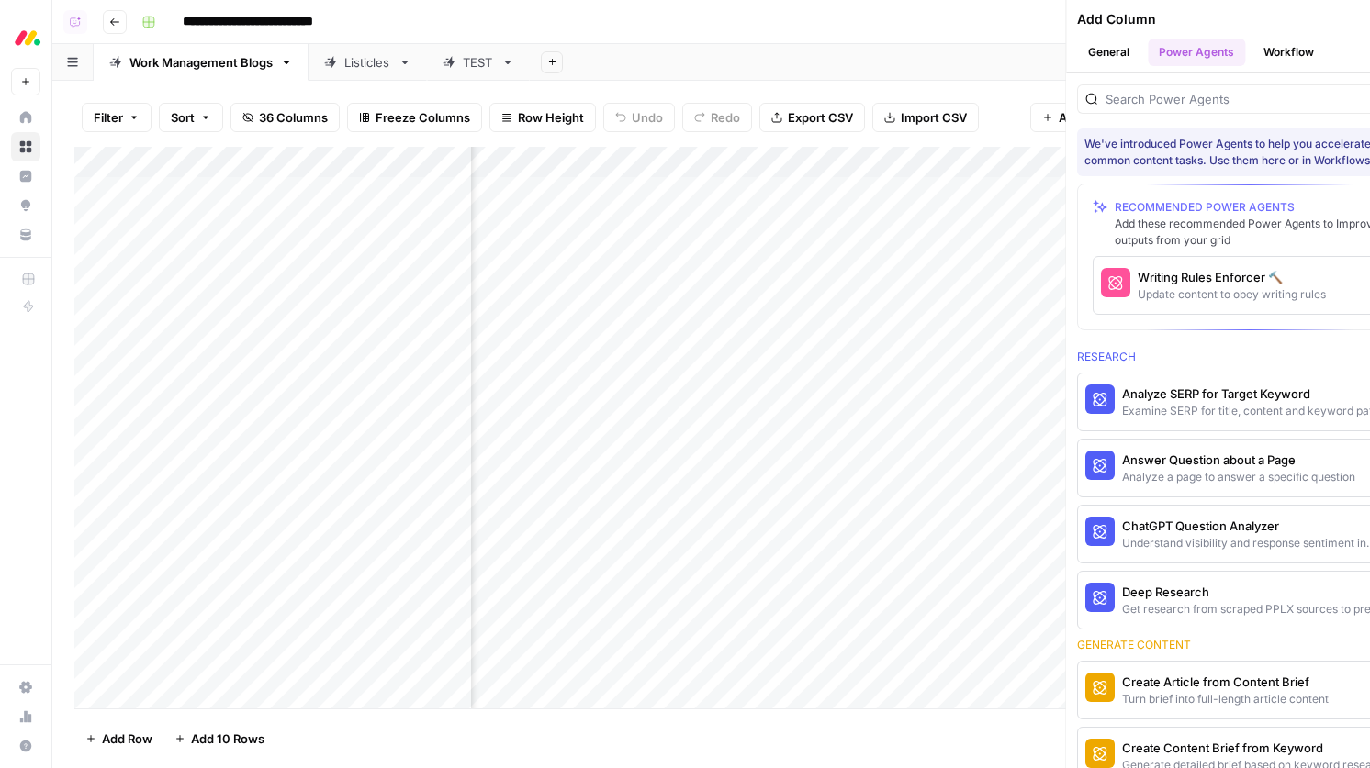
scroll to position [0, 2187]
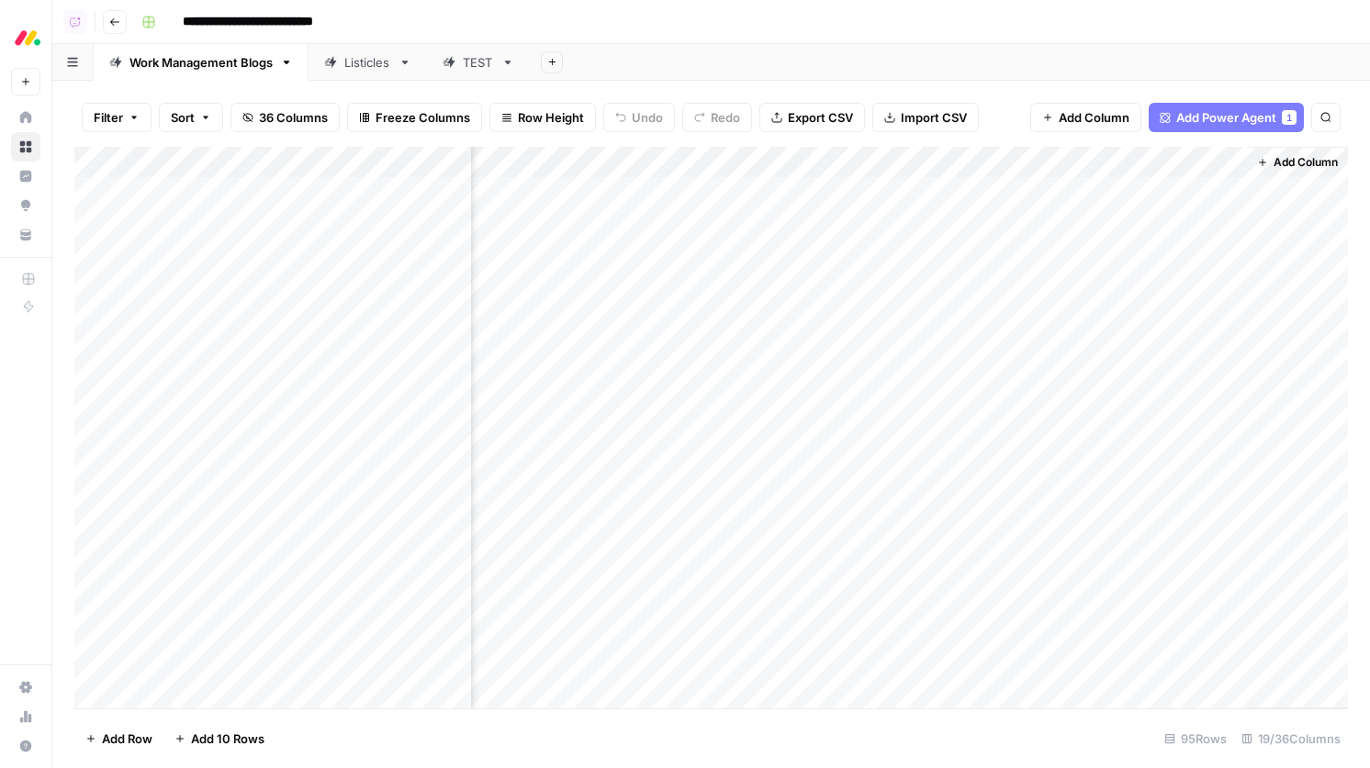
click at [1103, 119] on span "Add Column" at bounding box center [1094, 117] width 71 height 18
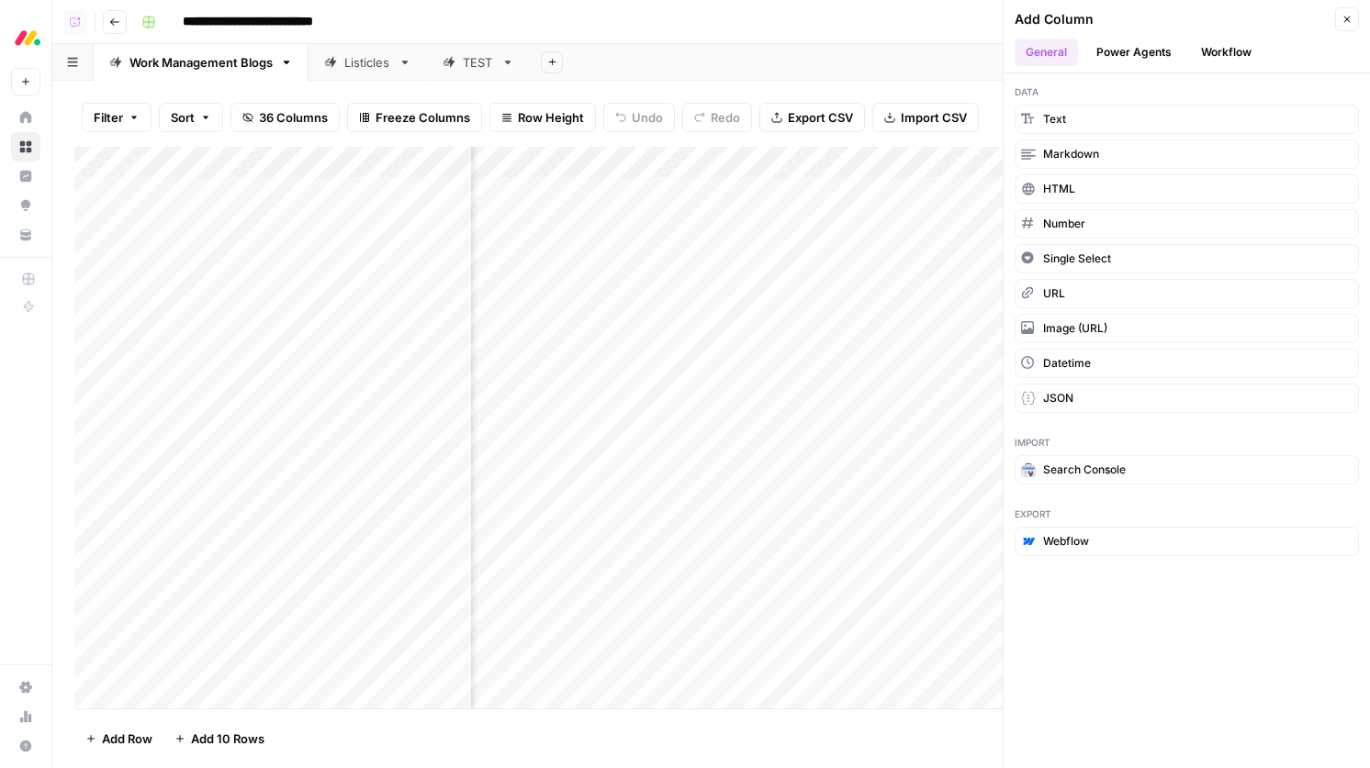
click at [1347, 16] on icon "button" at bounding box center [1346, 19] width 11 height 11
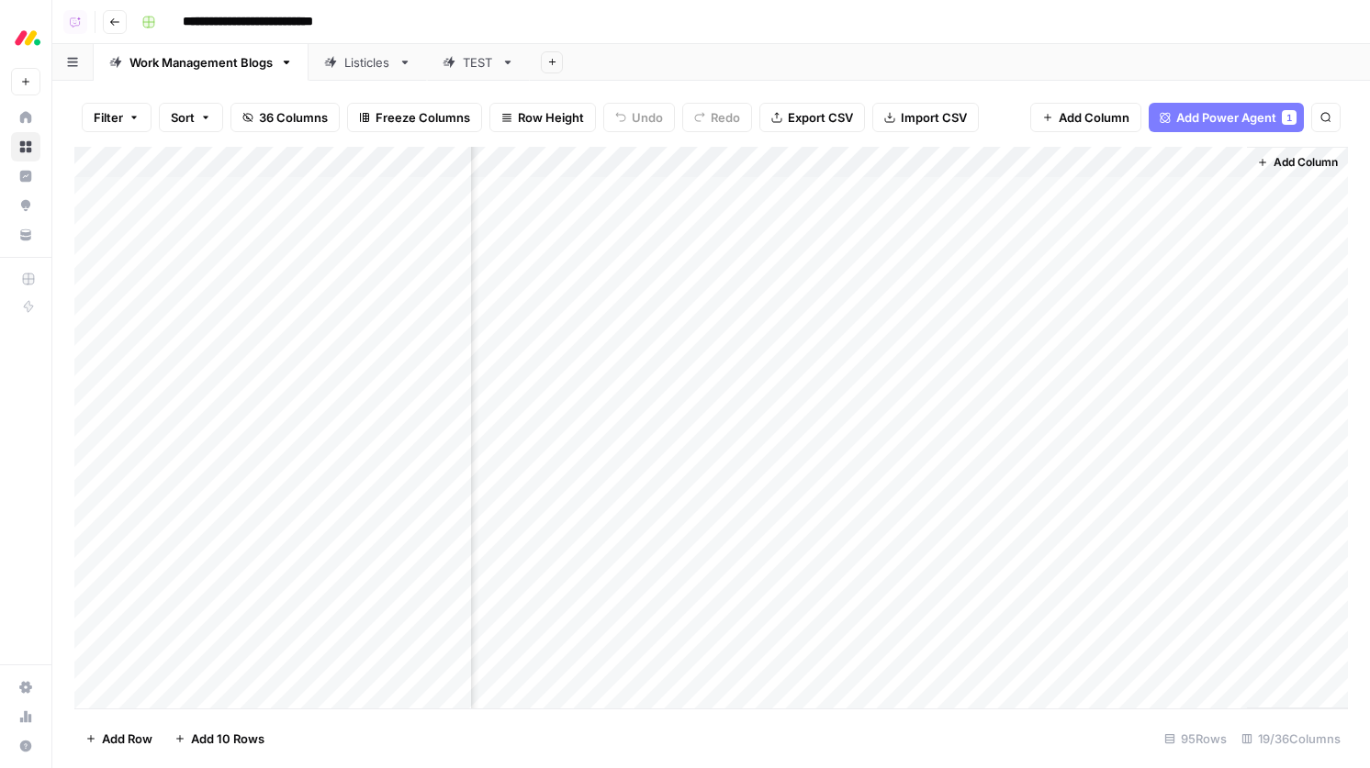
click at [830, 164] on div "Add Column" at bounding box center [710, 428] width 1273 height 562
click at [683, 19] on div "**********" at bounding box center [742, 21] width 1217 height 29
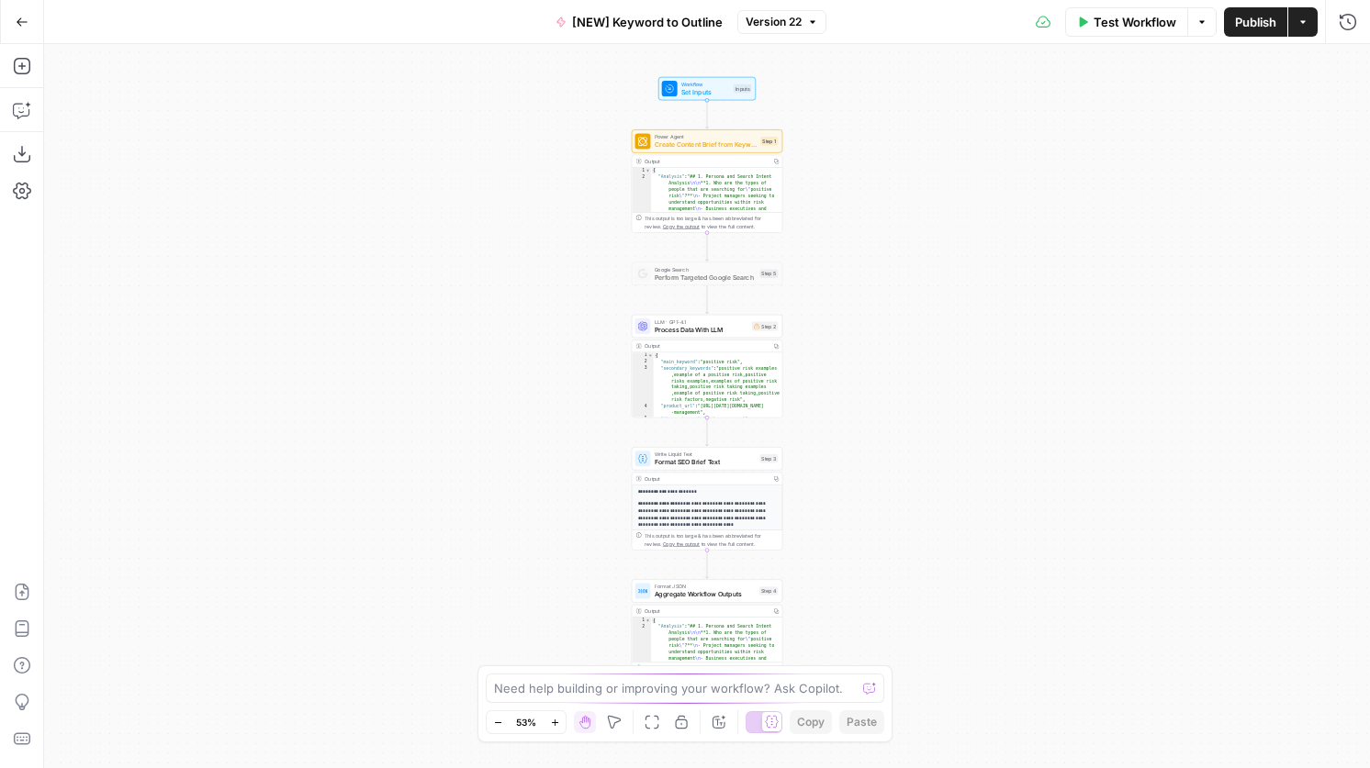
drag, startPoint x: 545, startPoint y: 277, endPoint x: 570, endPoint y: 277, distance: 24.8
click at [566, 277] on div "Workflow Set Inputs Inputs Power Agent Create Content Brief from Keyword - Fork…" at bounding box center [707, 406] width 1326 height 724
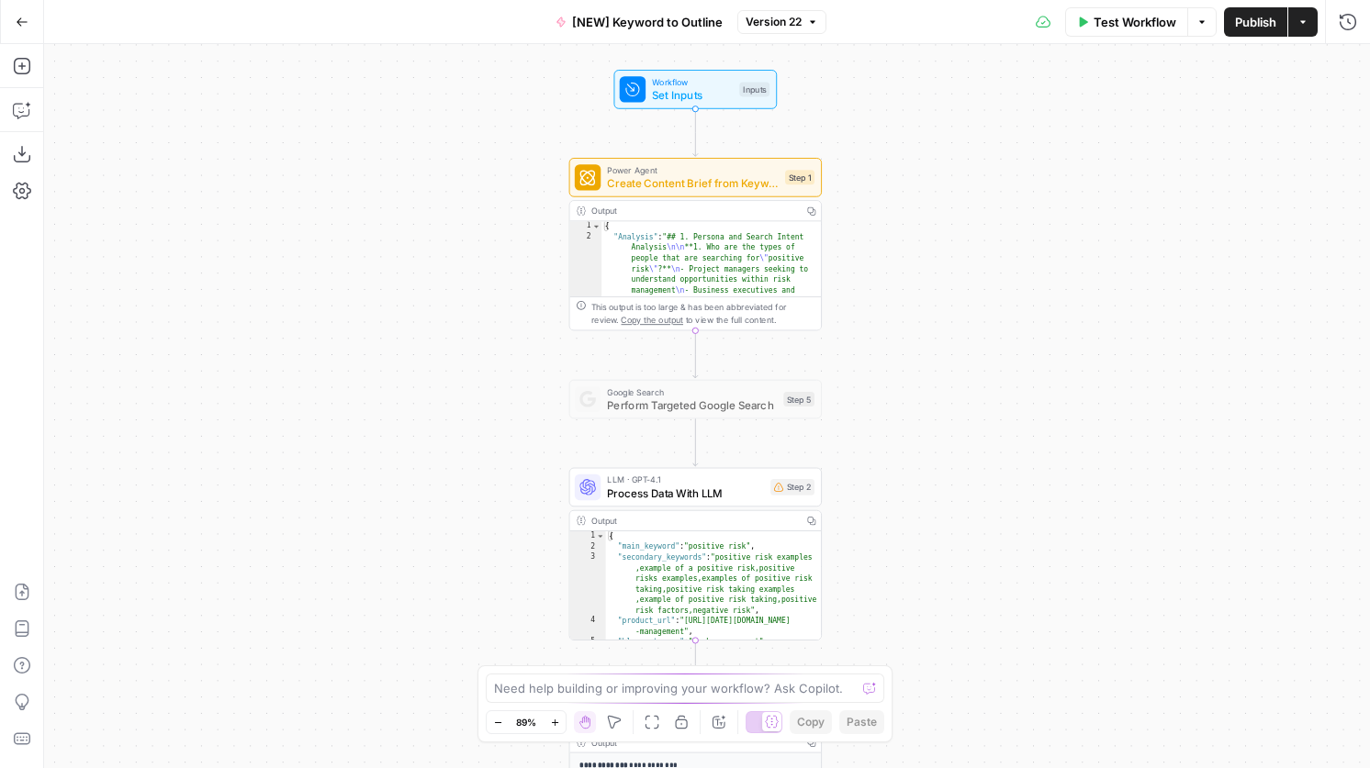
drag, startPoint x: 603, startPoint y: 271, endPoint x: 434, endPoint y: 423, distance: 227.5
click at [434, 423] on div "Workflow Set Inputs Inputs Power Agent Create Content Brief from Keyword - Fork…" at bounding box center [707, 406] width 1326 height 724
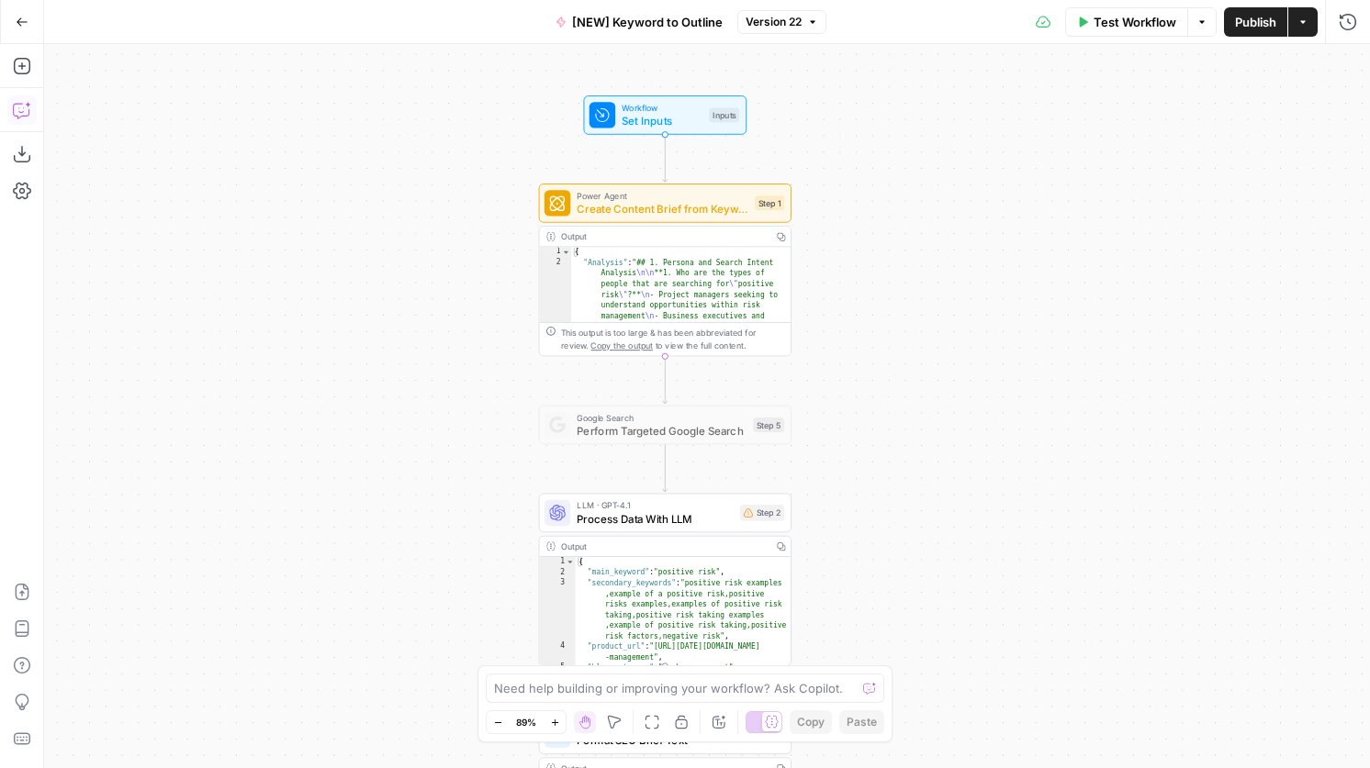
click at [22, 115] on icon "button" at bounding box center [21, 111] width 16 height 15
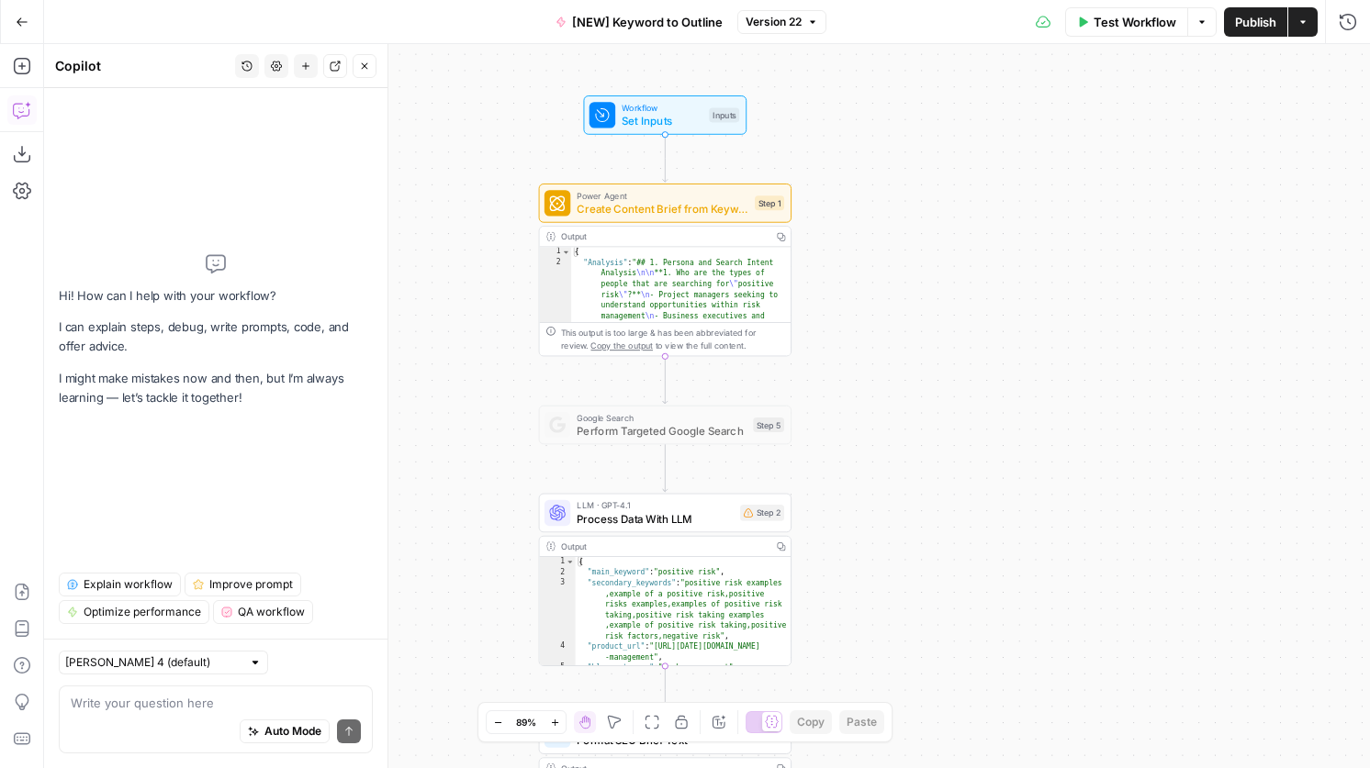
click at [123, 588] on span "Explain workflow" at bounding box center [128, 585] width 89 height 17
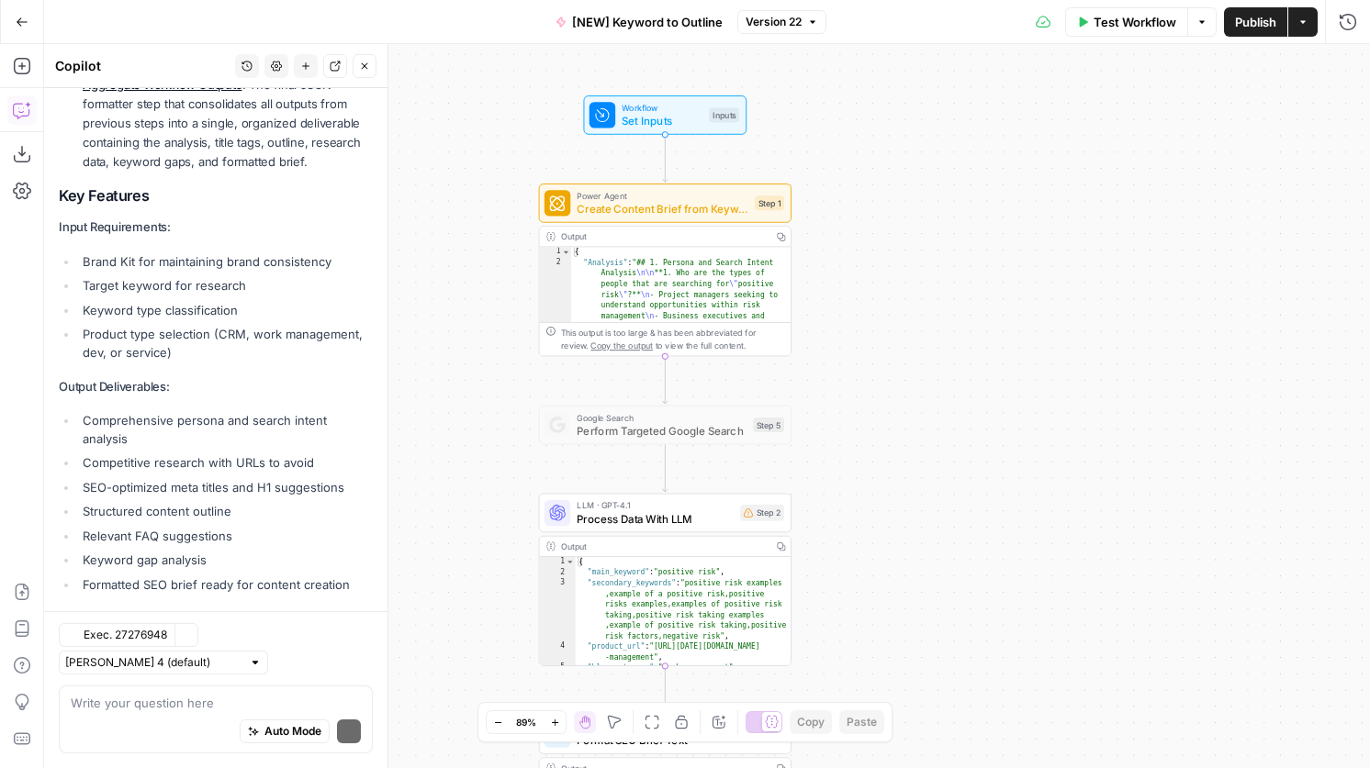
scroll to position [1022, 0]
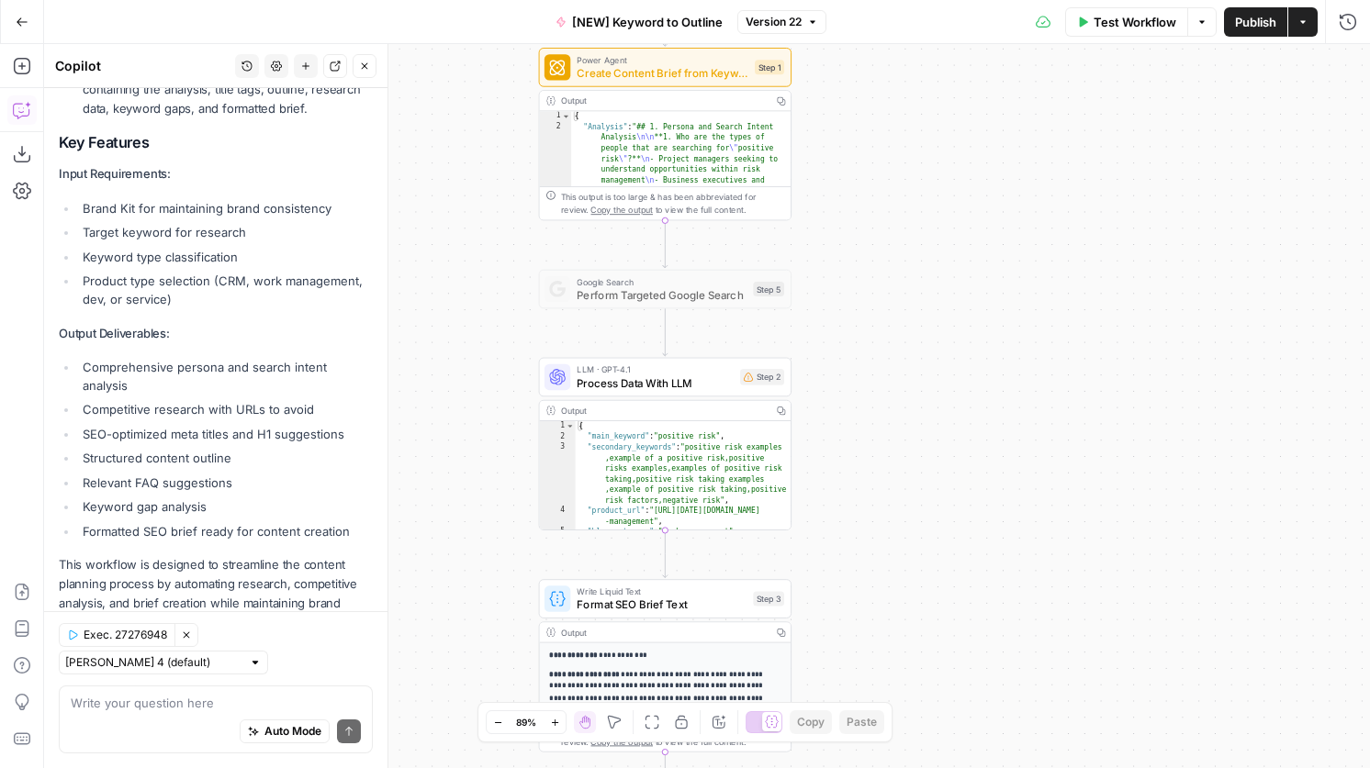
drag, startPoint x: 475, startPoint y: 539, endPoint x: 475, endPoint y: 404, distance: 135.0
click at [475, 404] on div "Workflow Set Inputs Inputs Power Agent Create Content Brief from Keyword - Fork…" at bounding box center [707, 406] width 1326 height 724
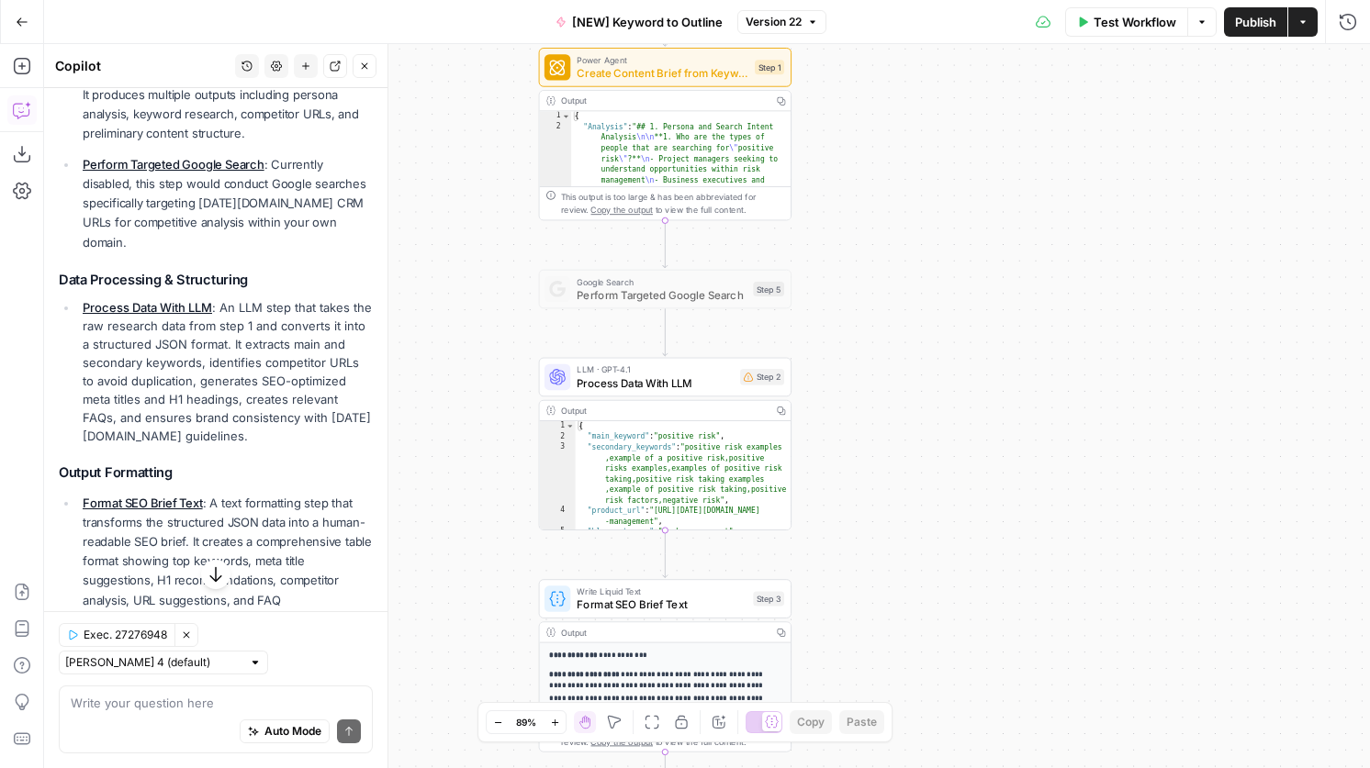
scroll to position [384, 0]
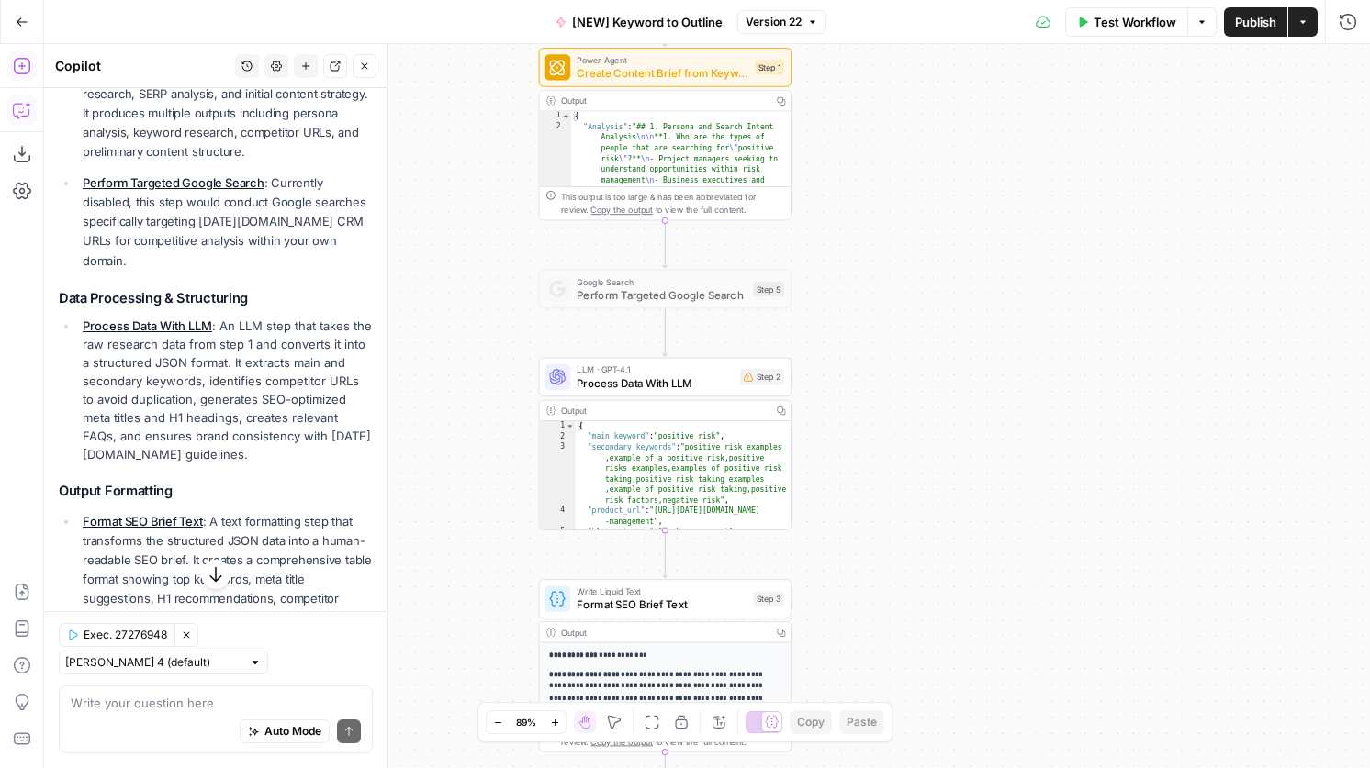
click at [18, 63] on icon "button" at bounding box center [22, 66] width 18 height 18
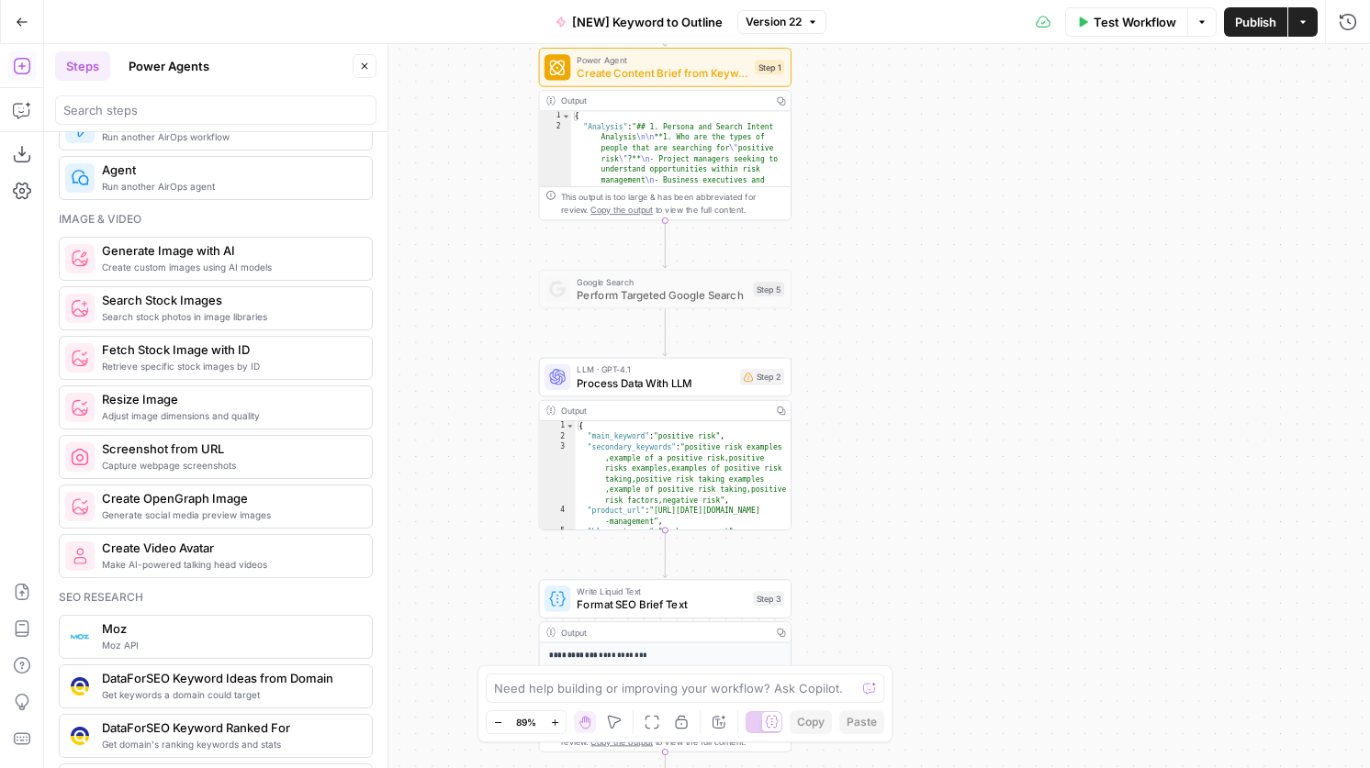
scroll to position [1169, 0]
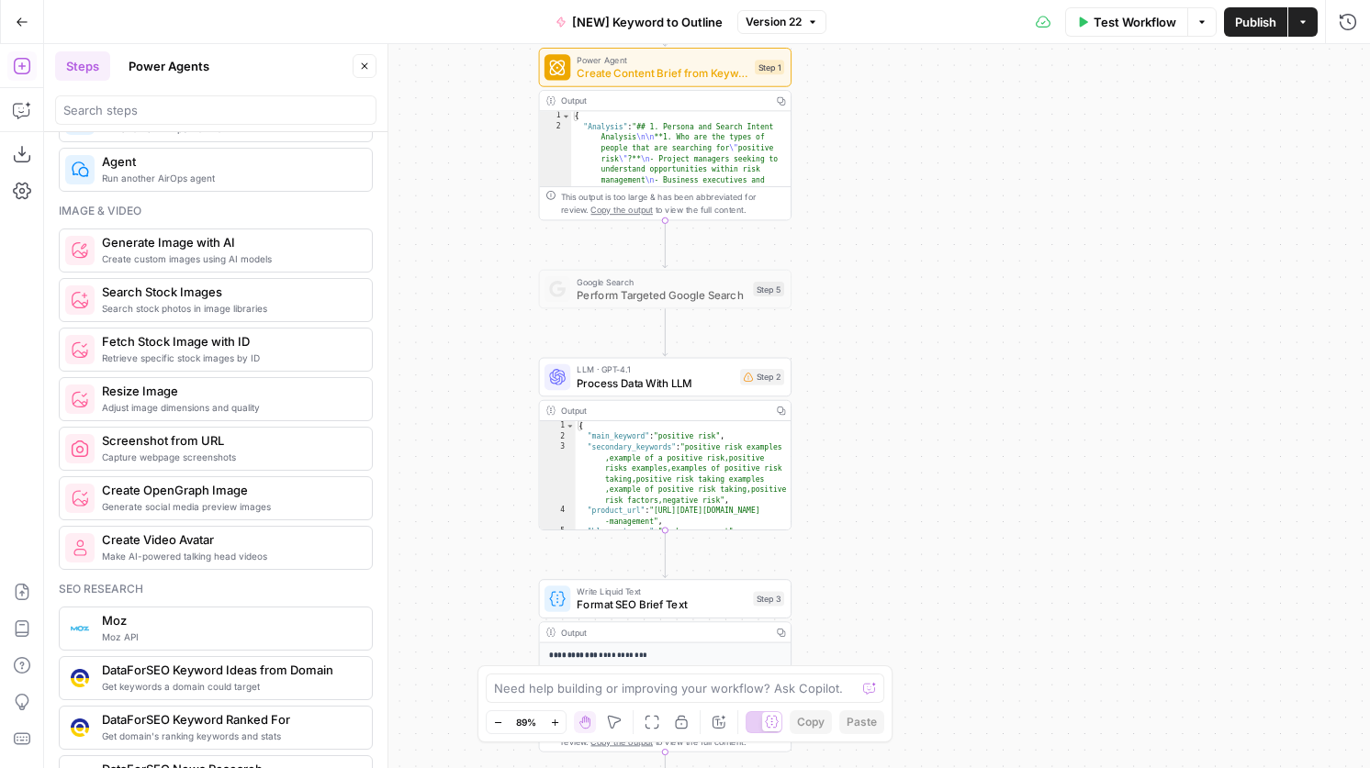
drag, startPoint x: 516, startPoint y: 202, endPoint x: 516, endPoint y: 375, distance: 172.6
click at [516, 375] on div "Workflow Set Inputs Inputs Power Agent Create Content Brief from Keyword - Fork…" at bounding box center [707, 406] width 1326 height 724
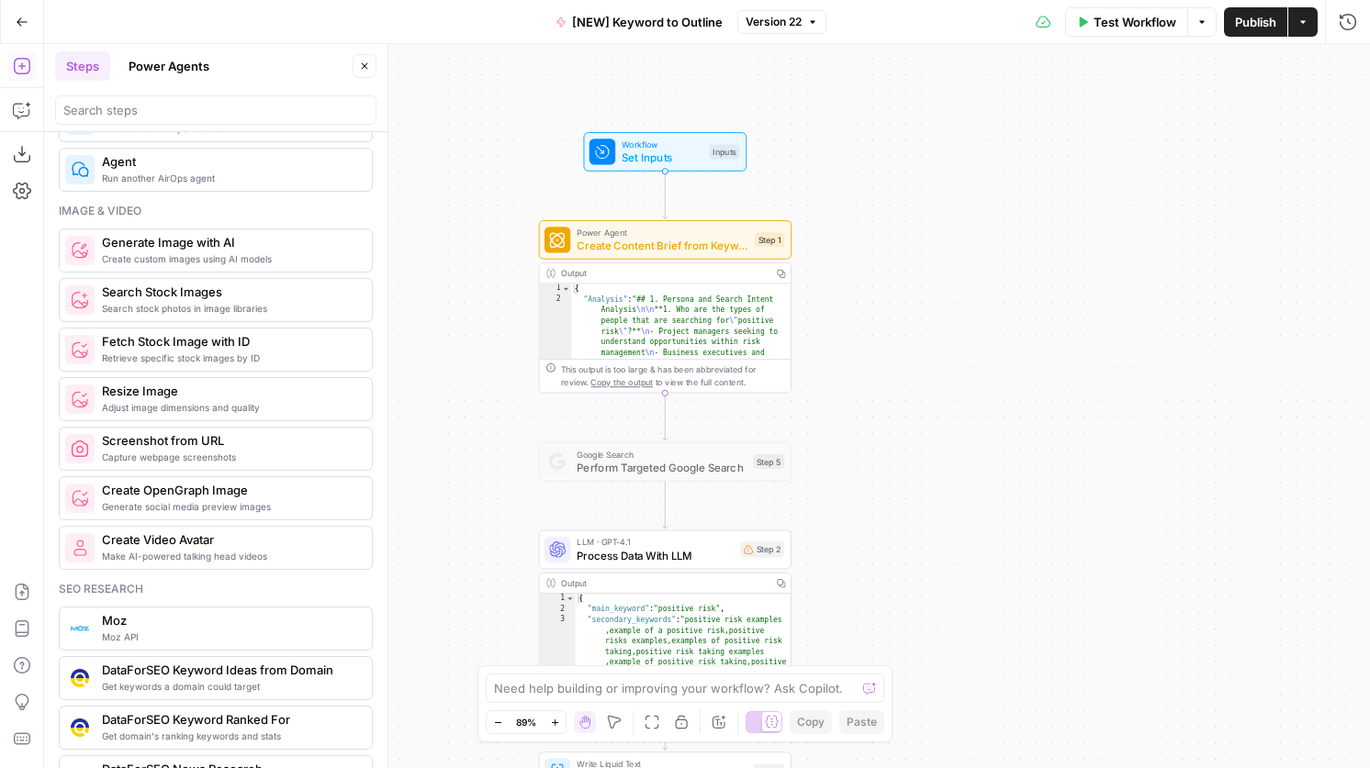
click at [758, 728] on div at bounding box center [763, 723] width 37 height 22
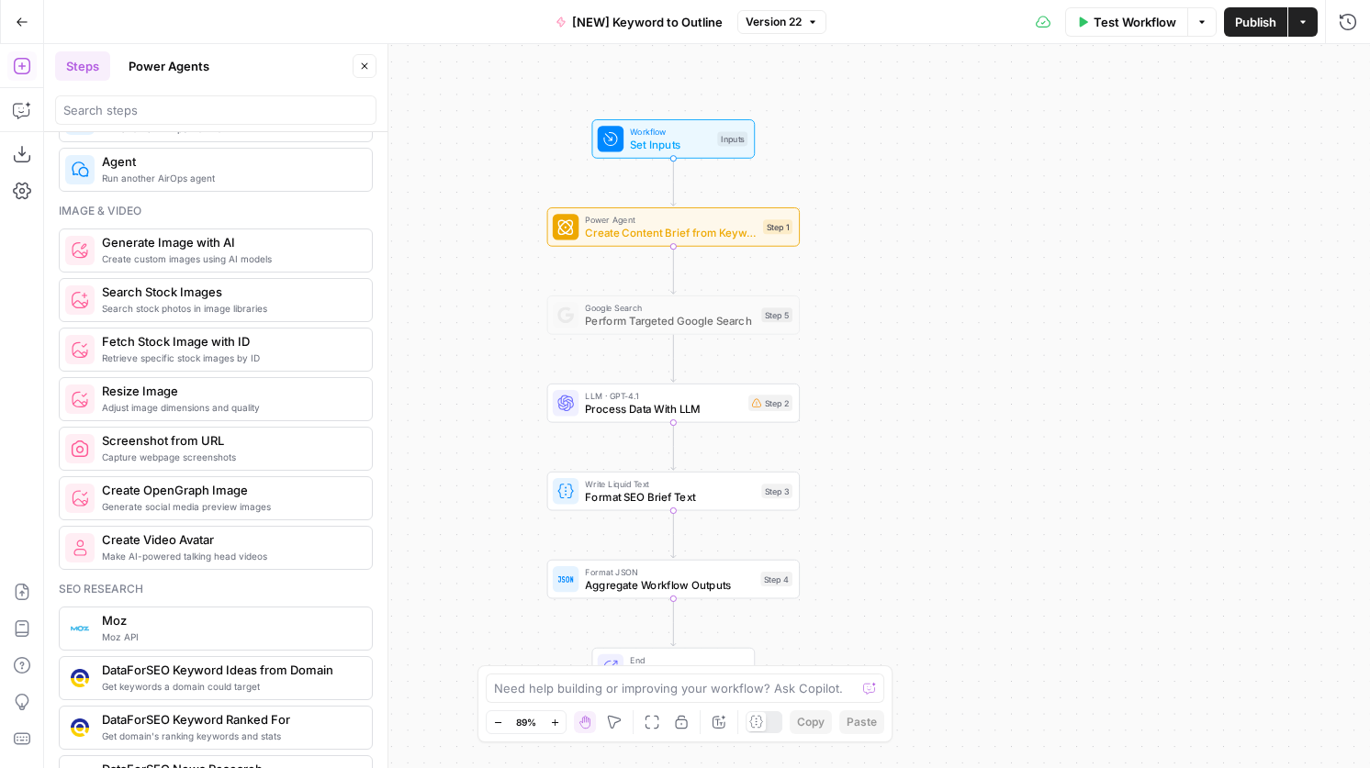
drag, startPoint x: 432, startPoint y: 283, endPoint x: 442, endPoint y: 269, distance: 16.6
click at [442, 269] on div "Workflow Set Inputs Inputs Power Agent Create Content Brief from Keyword - Fork…" at bounding box center [707, 406] width 1326 height 724
click at [21, 111] on icon "button" at bounding box center [22, 110] width 18 height 18
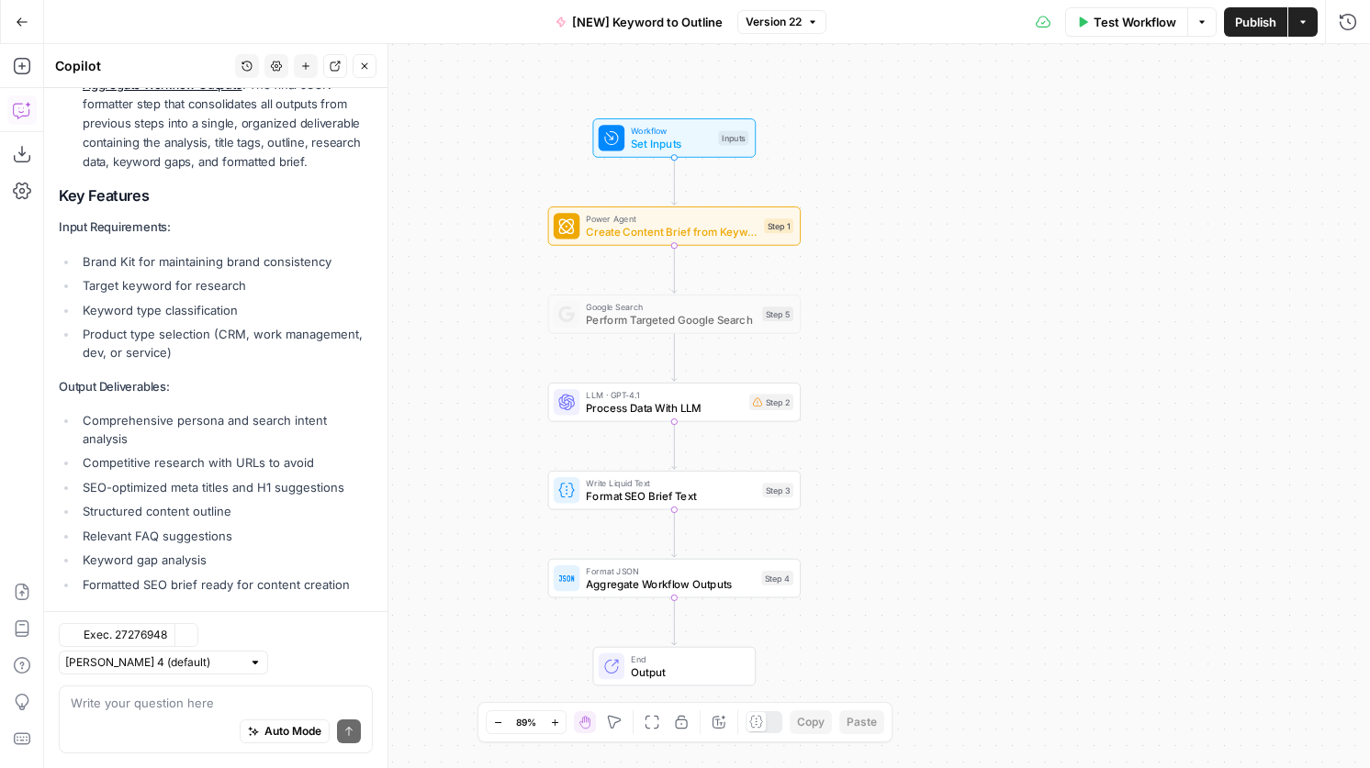
scroll to position [1022, 0]
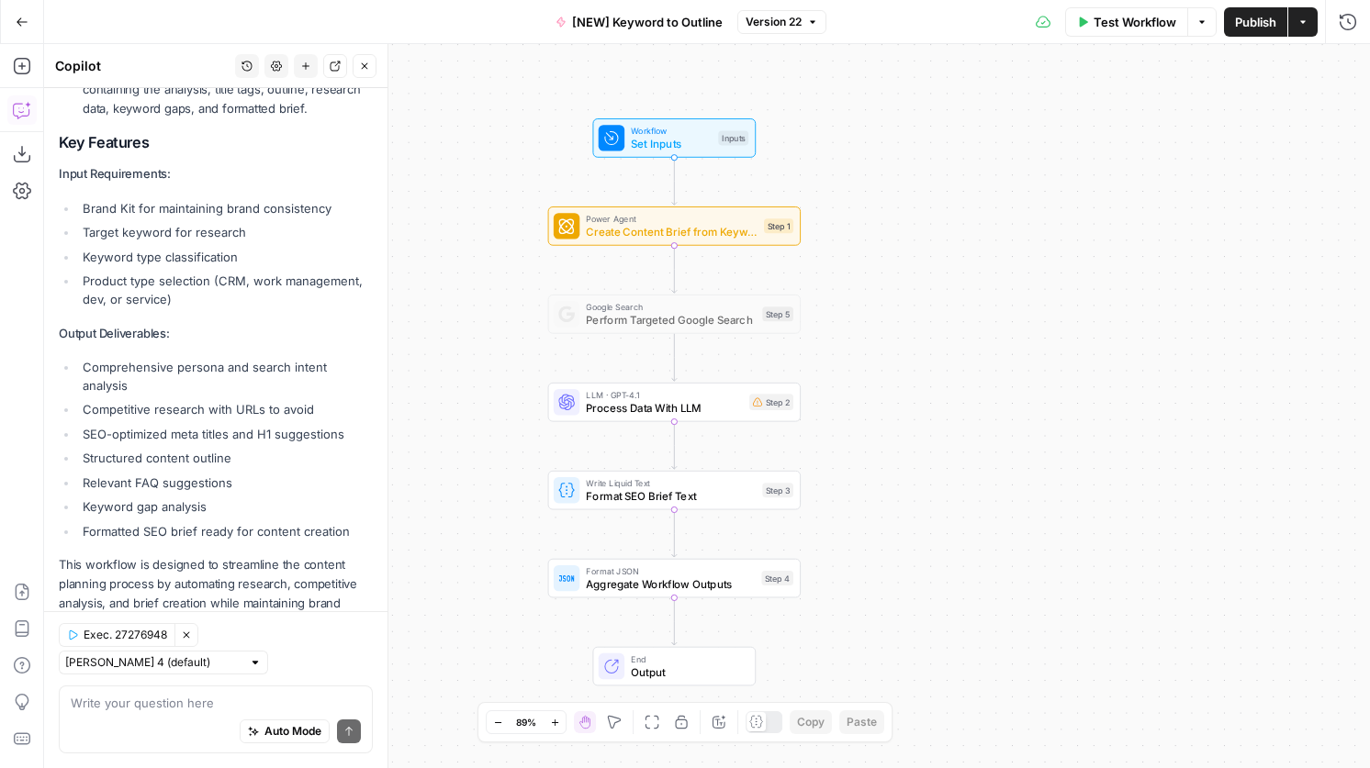
click at [273, 67] on icon "button" at bounding box center [276, 66] width 11 height 11
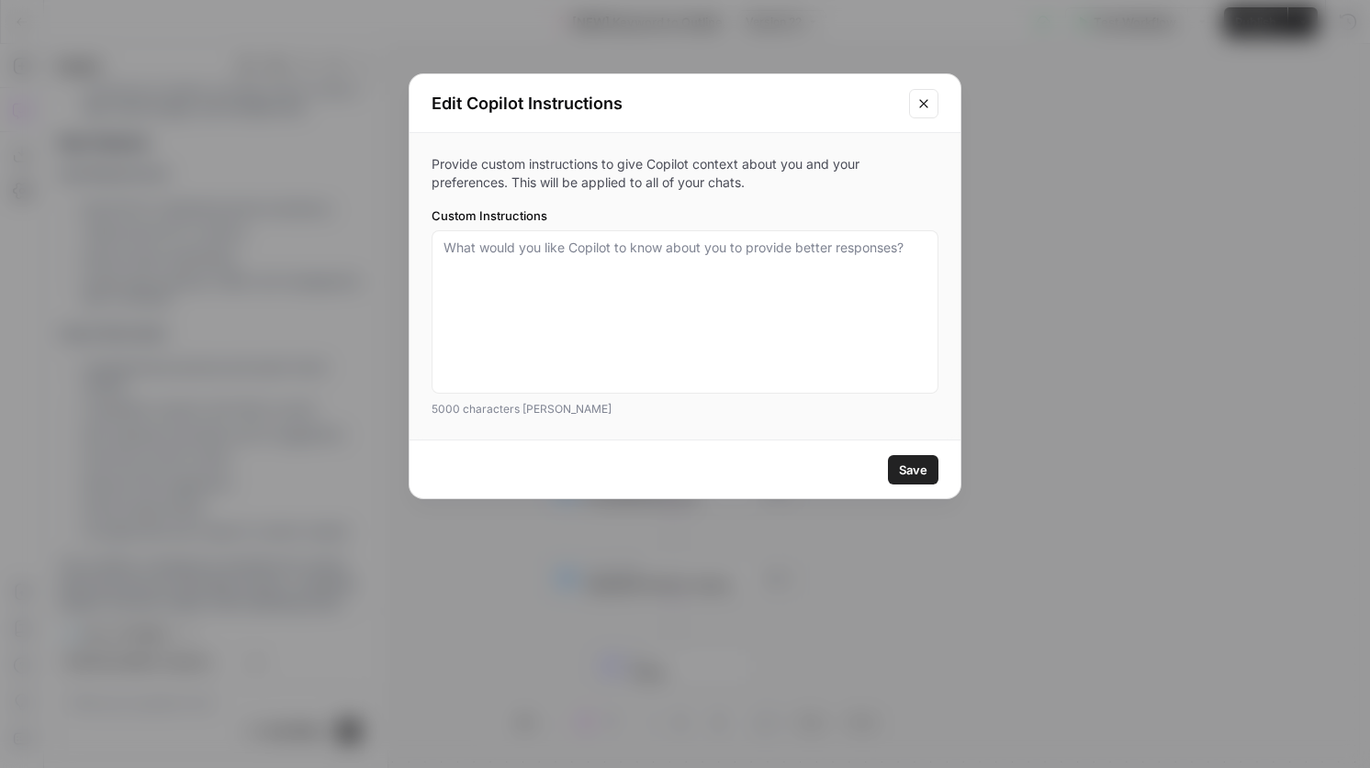
click at [928, 110] on icon "Close modal" at bounding box center [923, 103] width 15 height 15
